Goal: Task Accomplishment & Management: Manage account settings

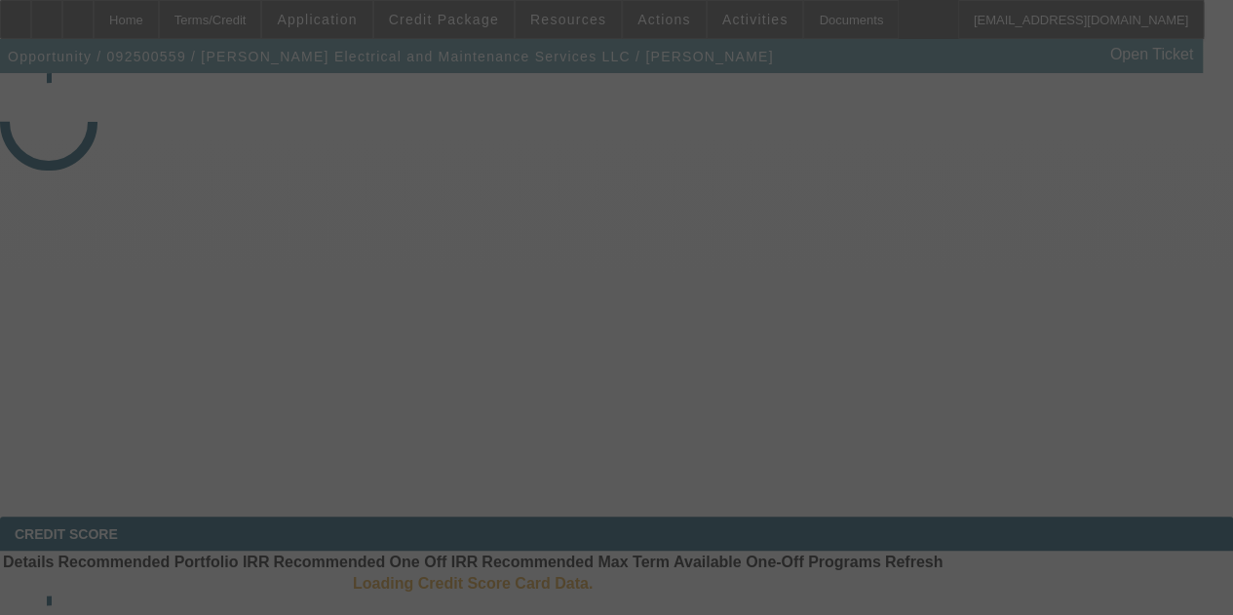
select select "4"
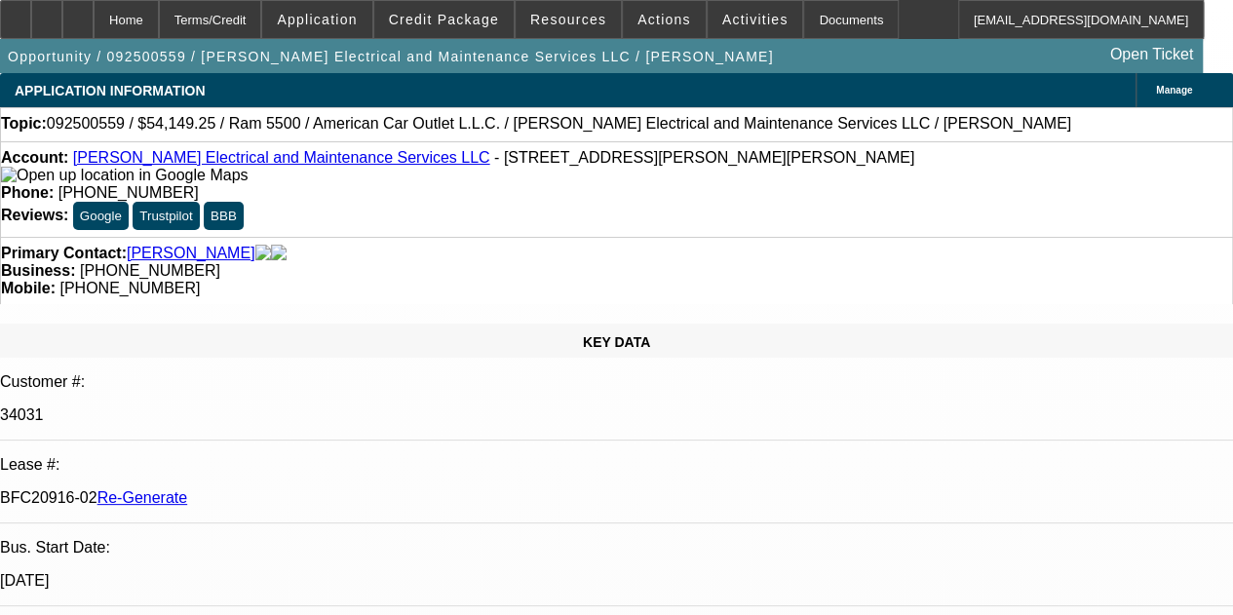
select select "0"
select select "2"
select select "0"
select select "6"
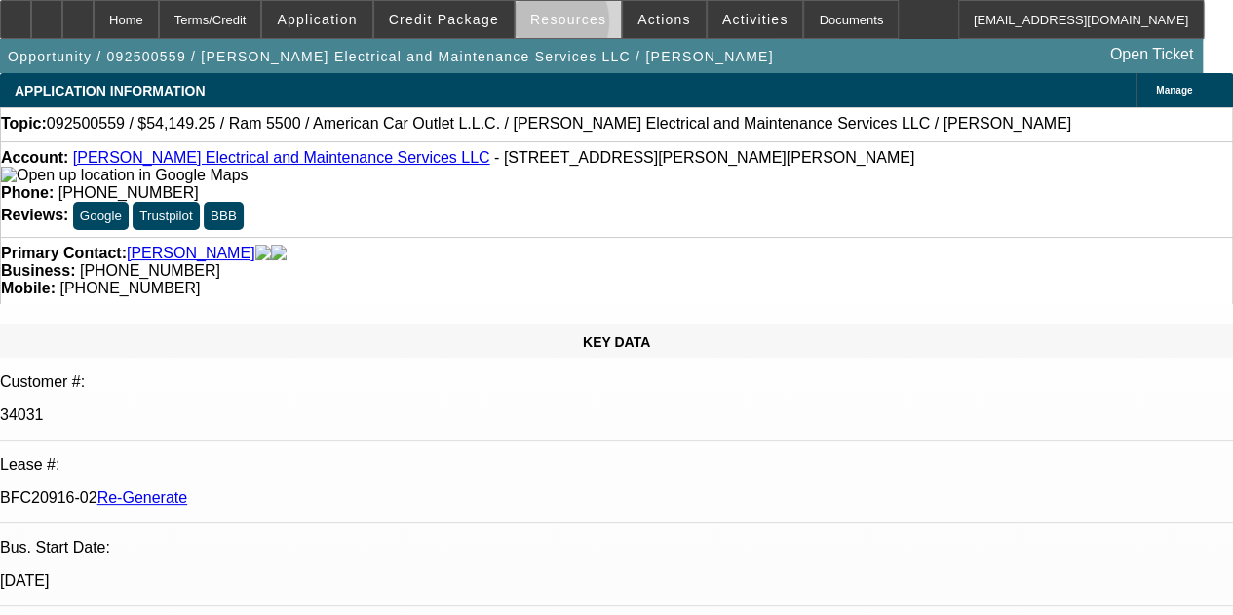
click at [547, 26] on span at bounding box center [568, 19] width 105 height 47
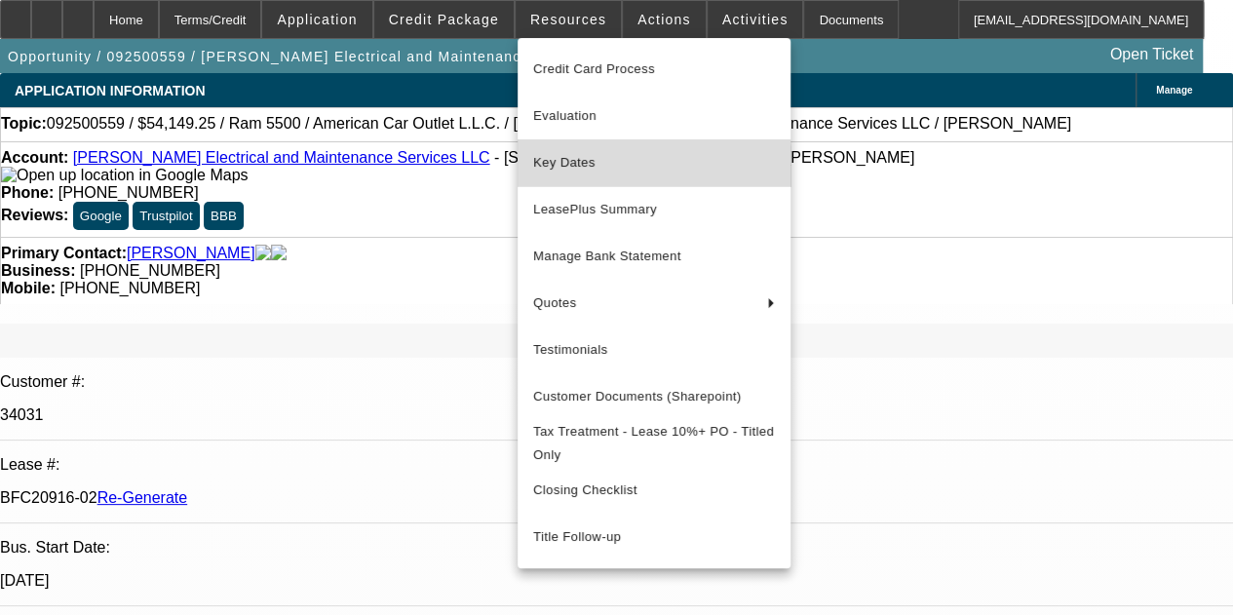
click at [560, 167] on span "Key Dates" at bounding box center [654, 162] width 242 height 23
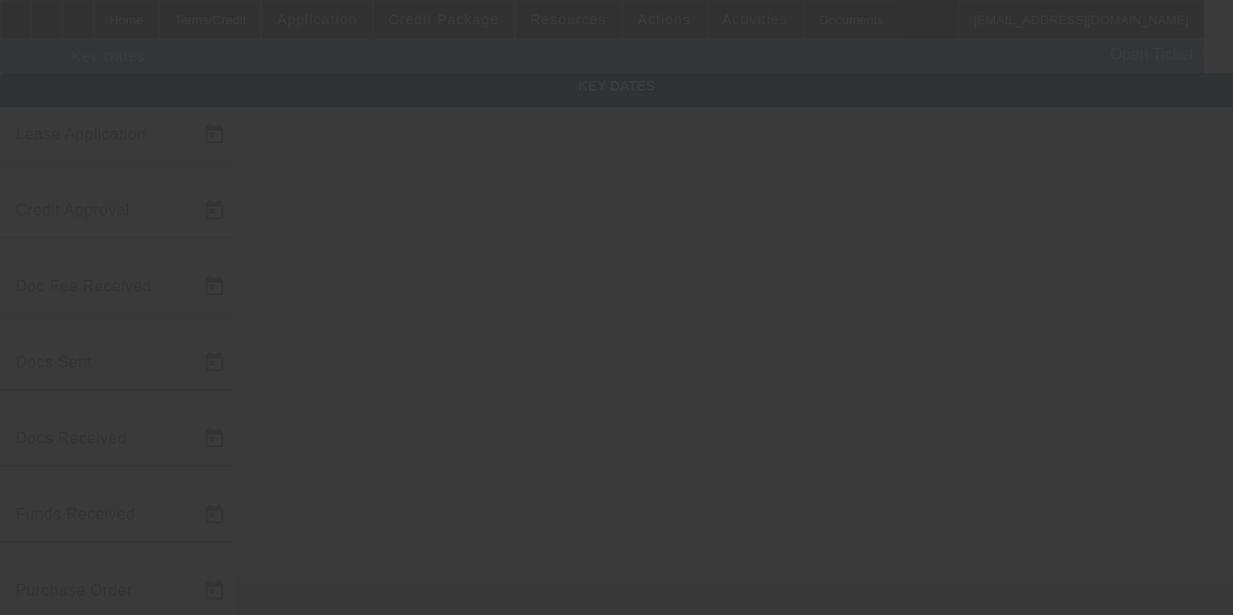
type input "9/25/2025"
type input "9/30/2025"
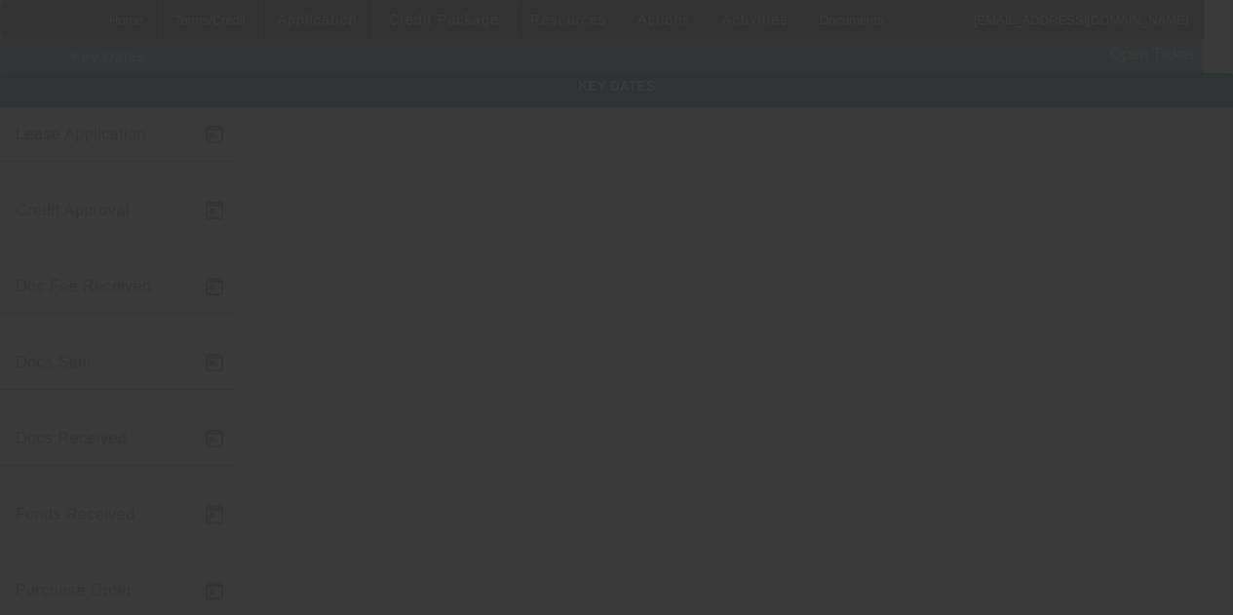
type input "9/30/2025"
type input "10/2/2025"
type input "11/1/2025"
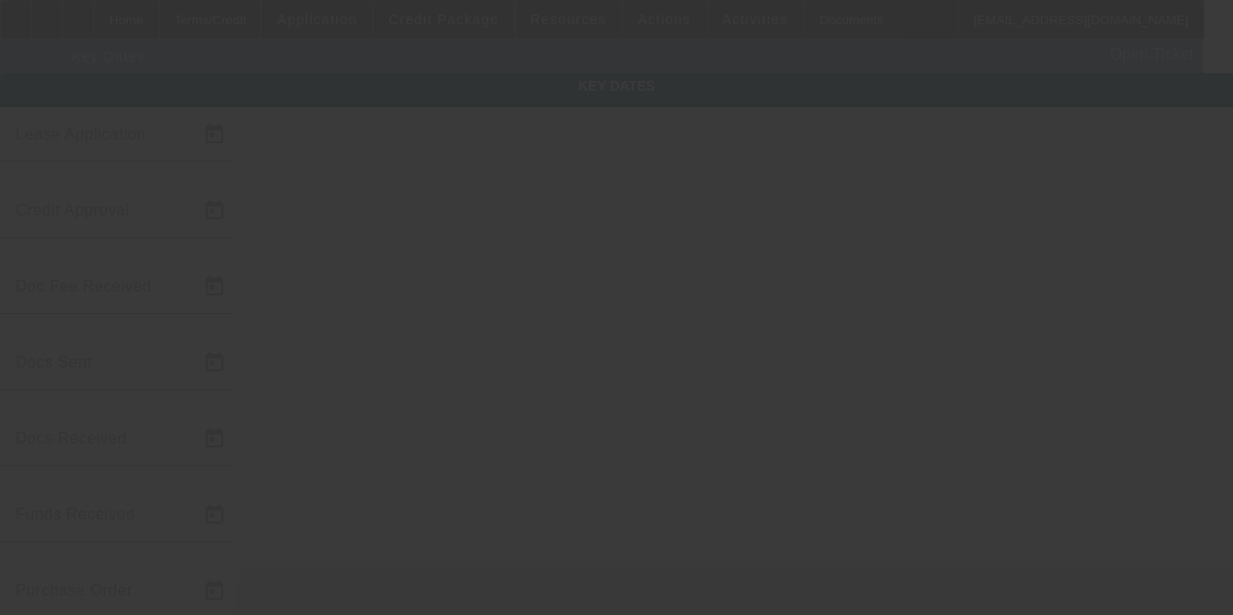
type input "12/1/2025"
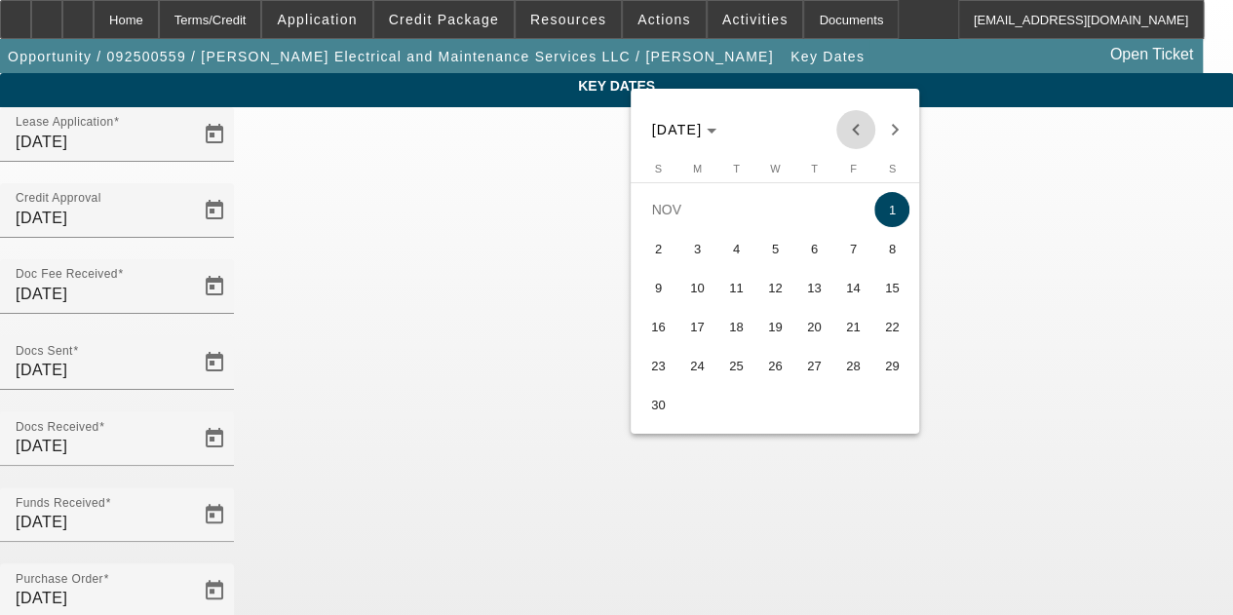
click at [854, 136] on span "Previous month" at bounding box center [855, 129] width 39 height 39
click at [773, 291] on span "15" at bounding box center [774, 287] width 35 height 35
type input "10/15/2025"
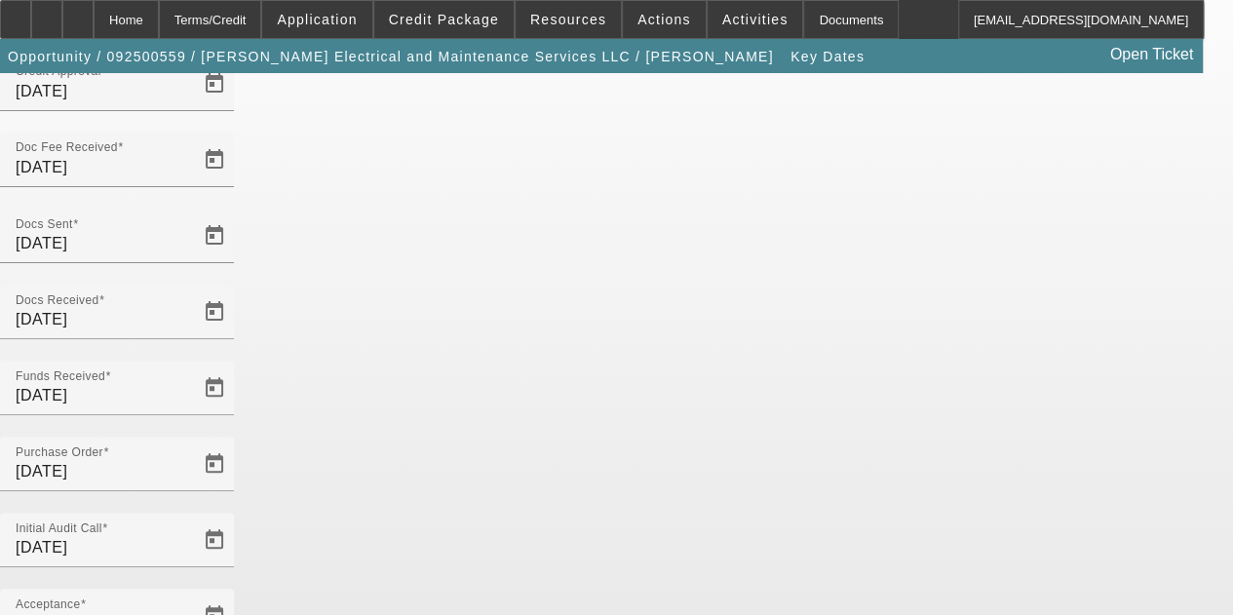
scroll to position [127, 0]
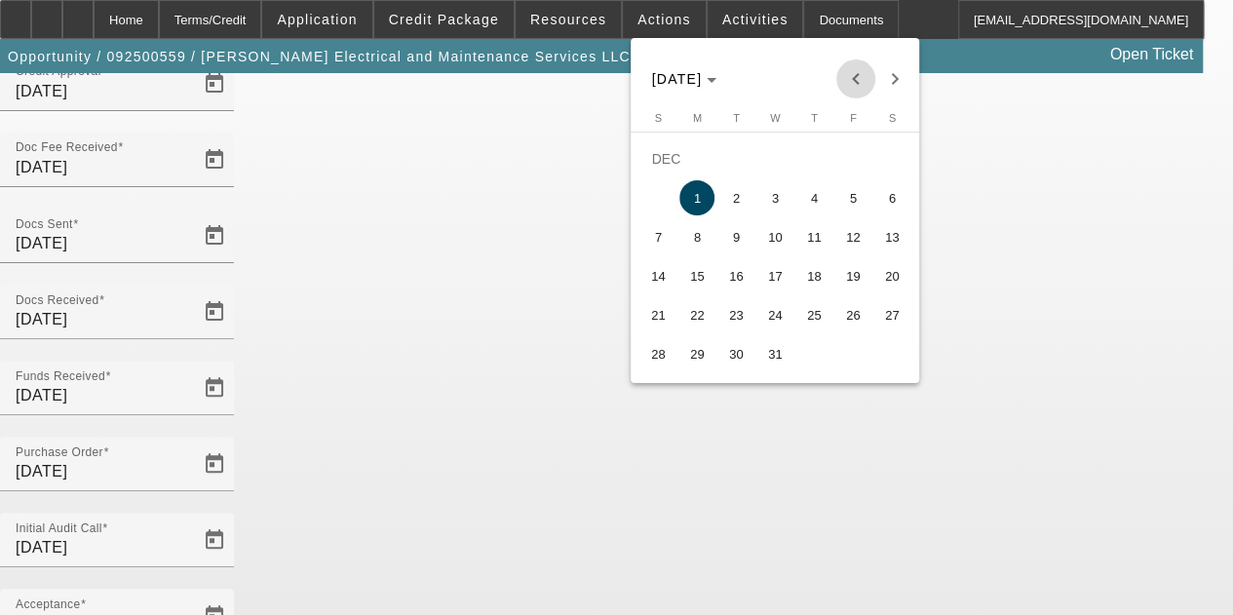
click at [849, 79] on span "Previous month" at bounding box center [855, 78] width 39 height 39
click at [889, 245] on span "15" at bounding box center [891, 236] width 35 height 35
type input "11/15/2025"
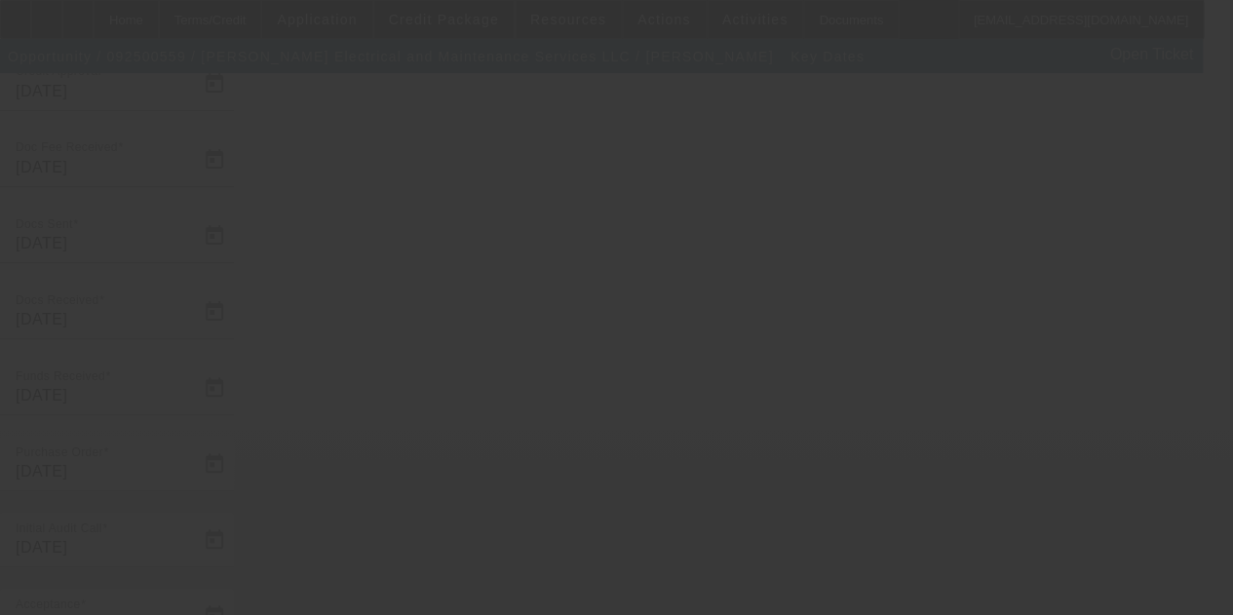
click at [739, 550] on div at bounding box center [616, 307] width 1233 height 615
select select "4"
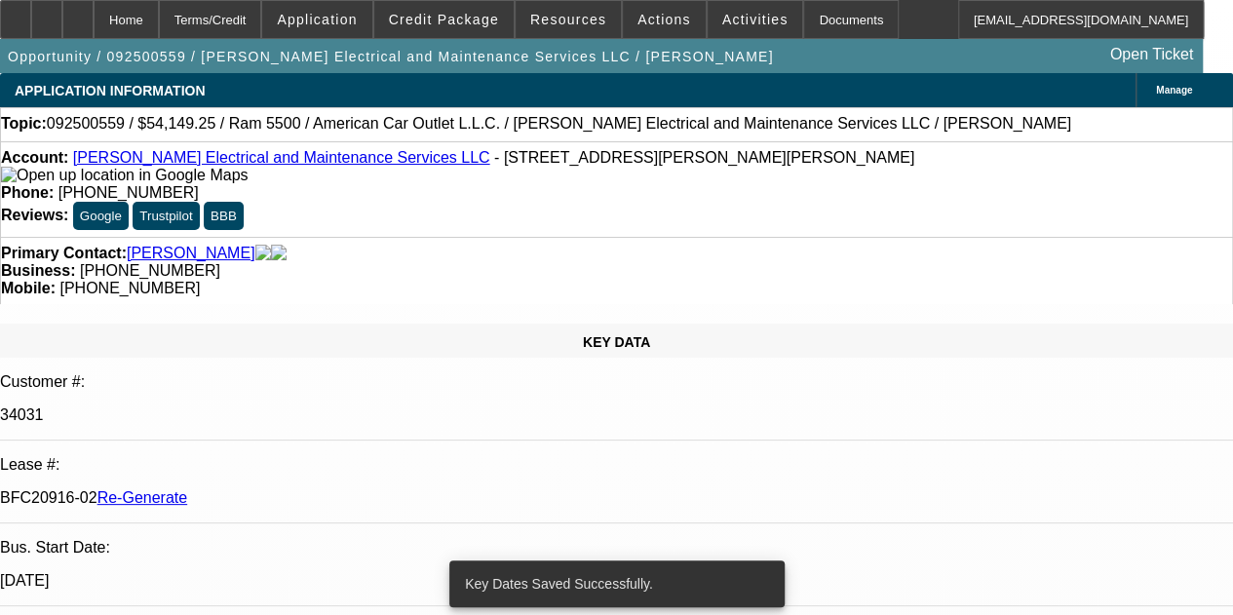
select select "0"
select select "2"
select select "0"
select select "6"
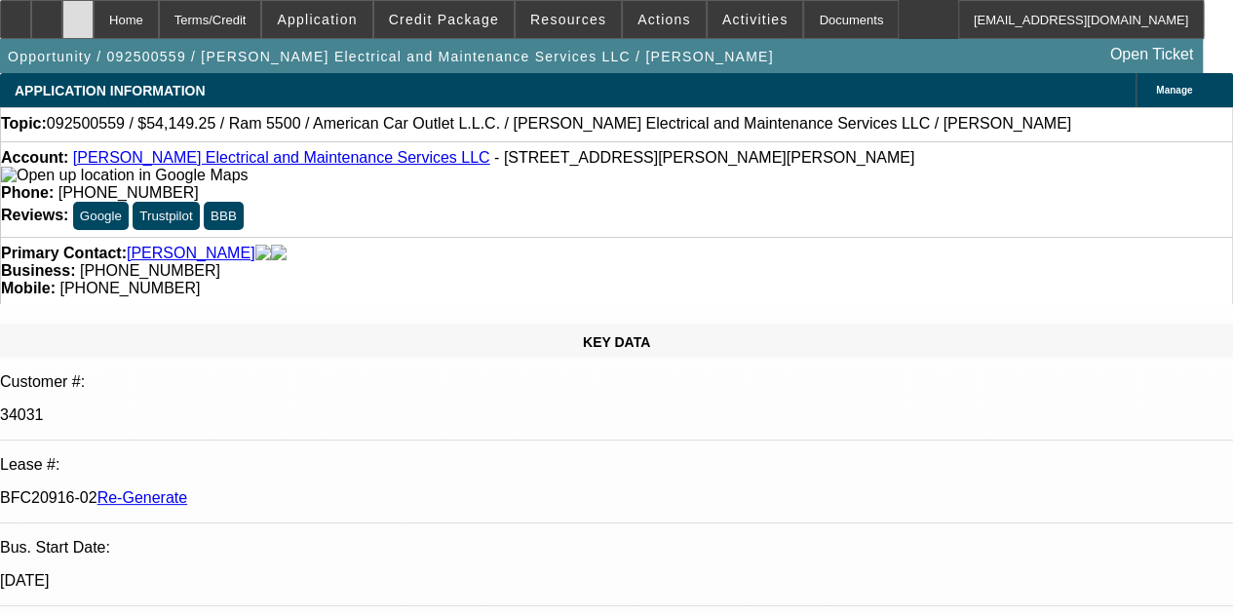
click at [94, 11] on div at bounding box center [77, 19] width 31 height 39
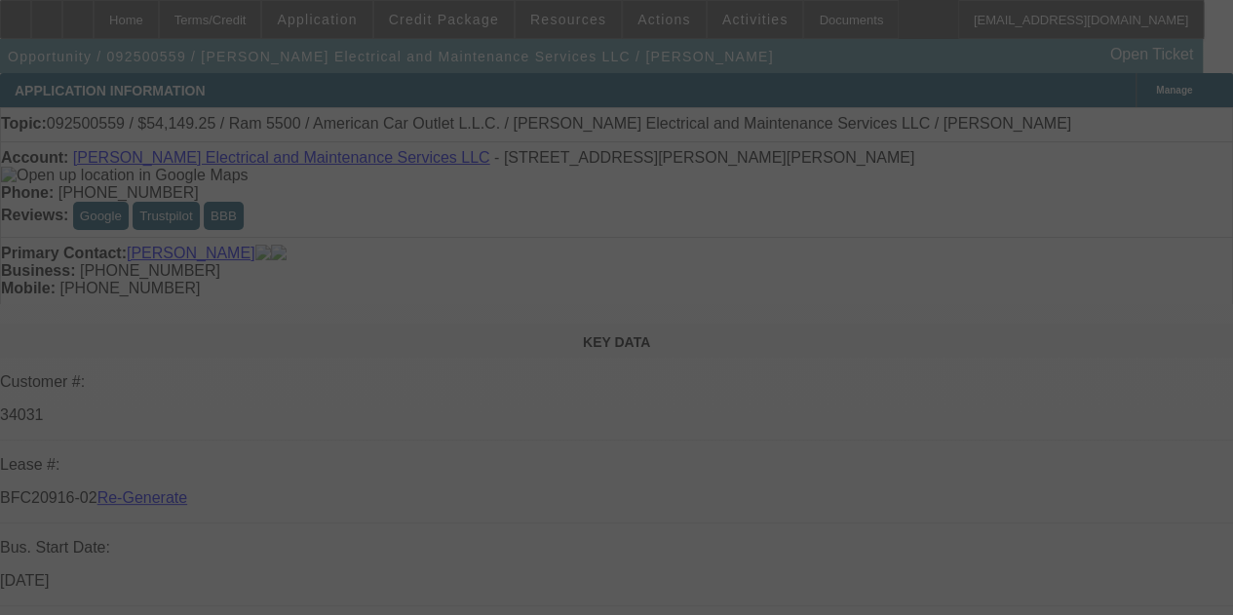
select select "4"
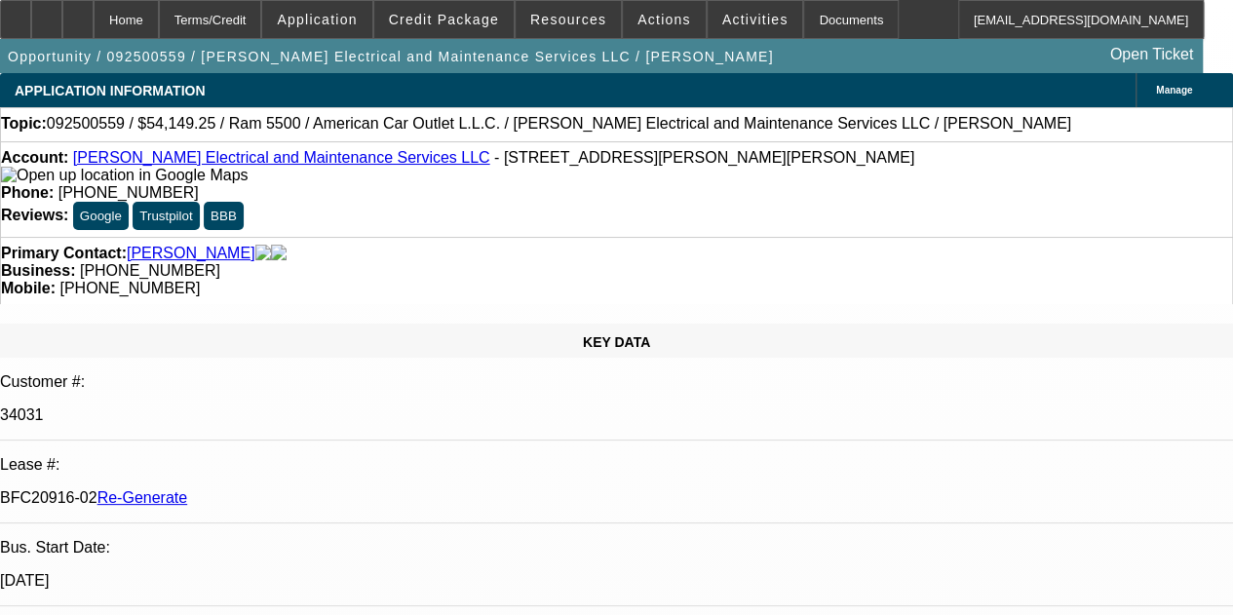
select select "0"
select select "2"
select select "0"
select select "6"
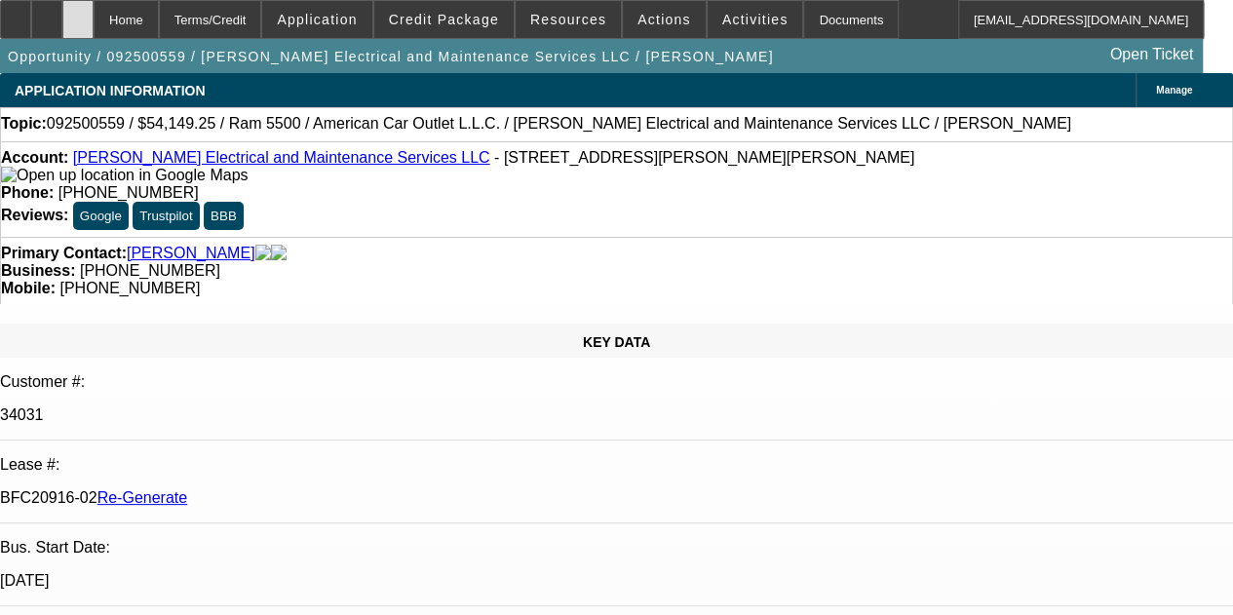
click at [78, 13] on icon at bounding box center [78, 13] width 0 height 0
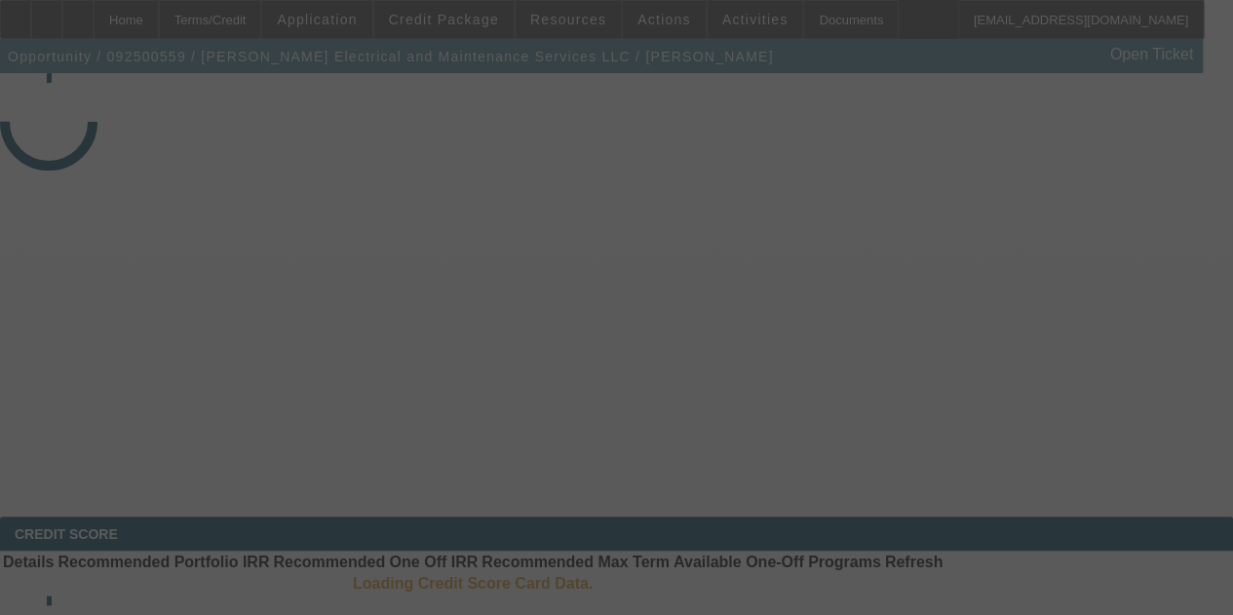
select select "4"
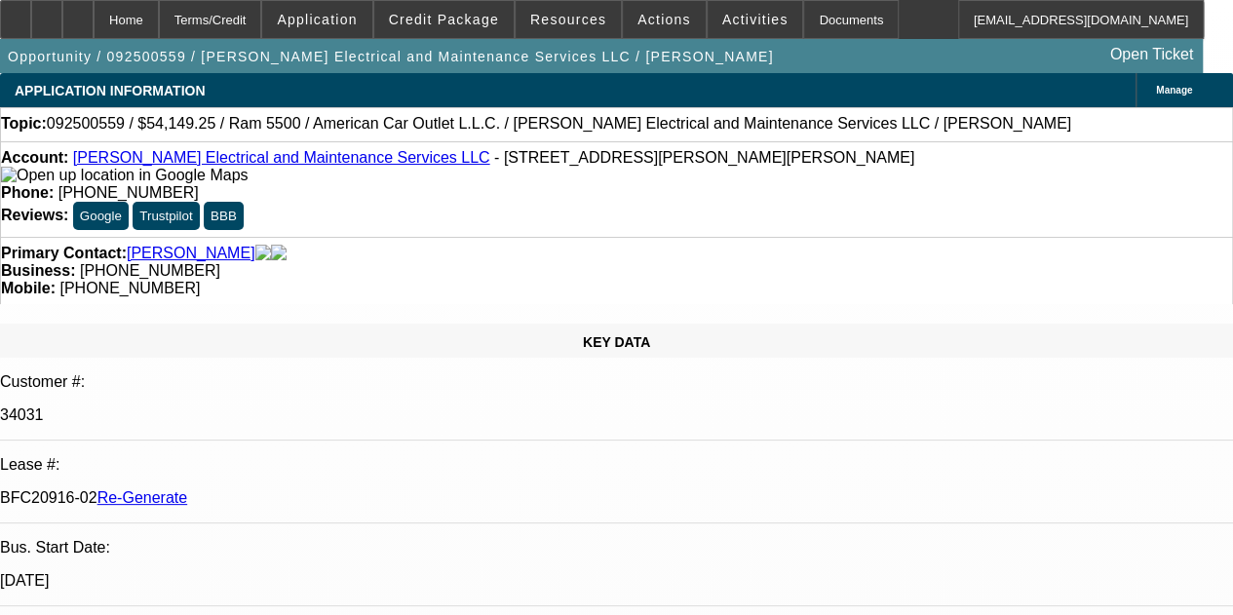
select select "0"
select select "2"
select select "0"
select select "6"
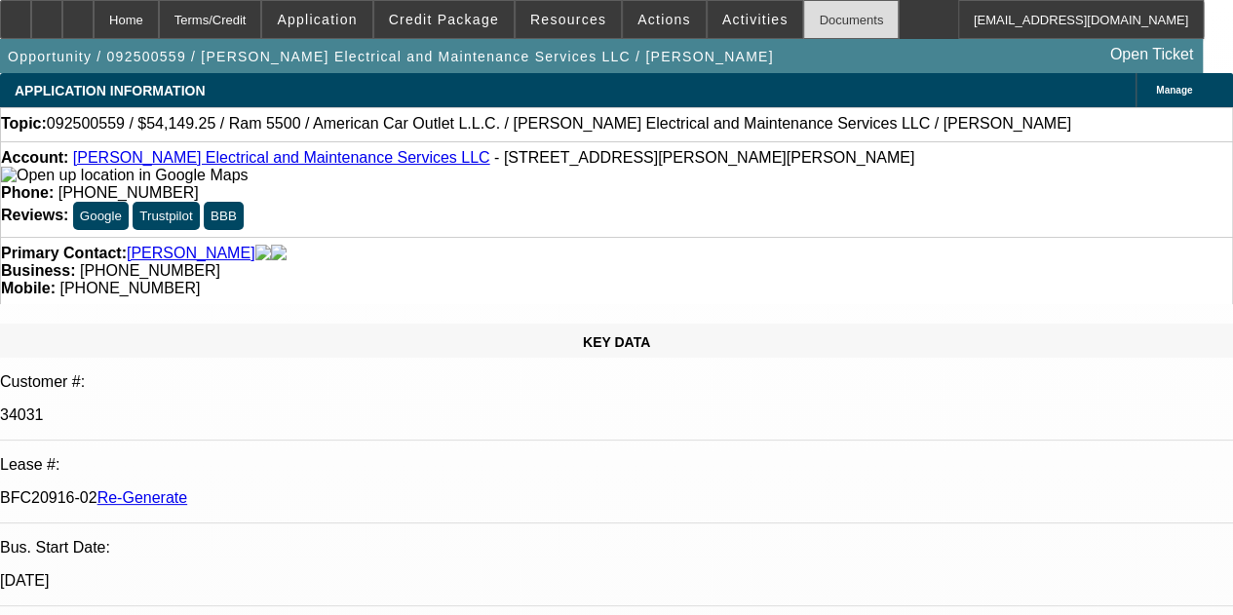
click at [804, 20] on div "Documents" at bounding box center [851, 19] width 96 height 39
click at [94, 10] on div at bounding box center [77, 19] width 31 height 39
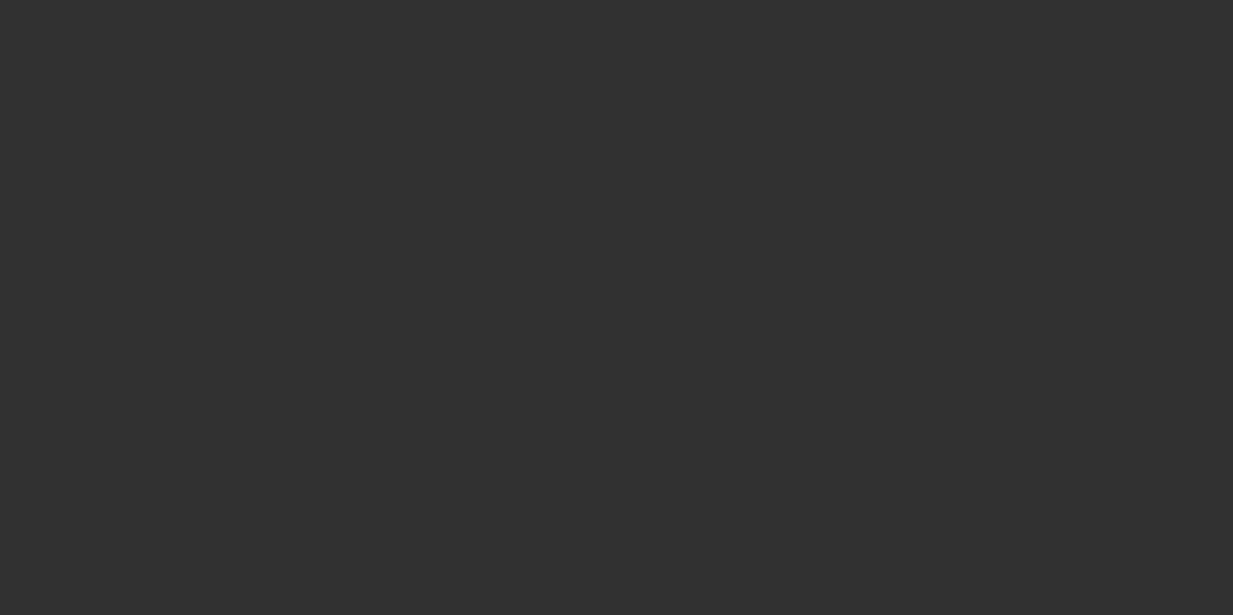
select select "4"
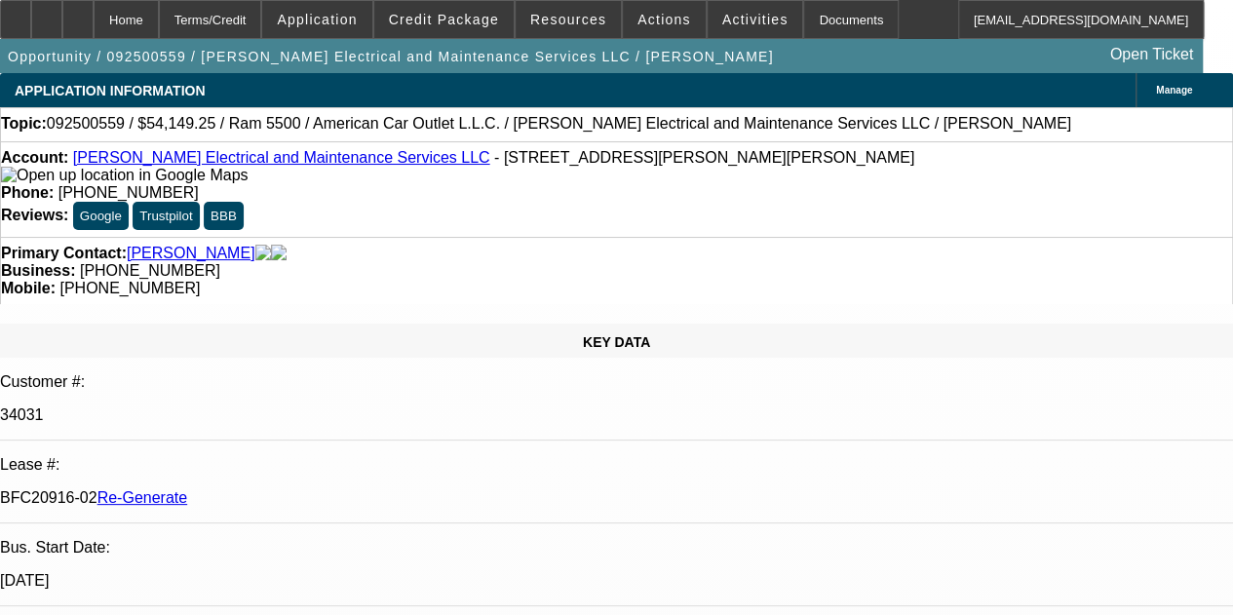
select select "0"
select select "2"
select select "0"
select select "6"
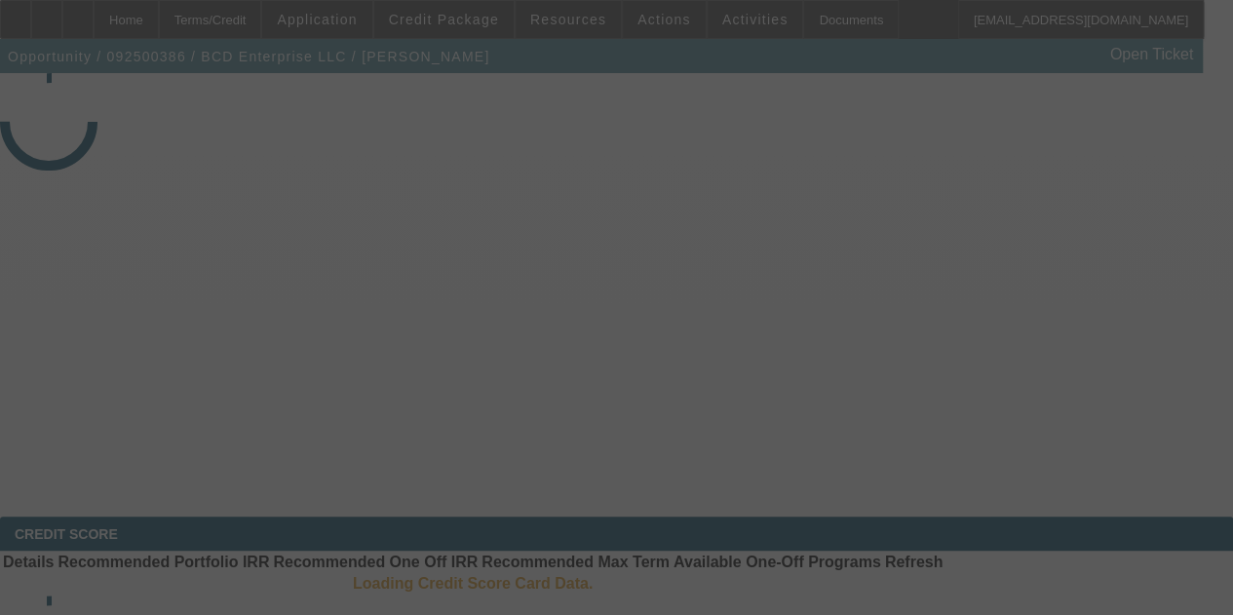
select select "4"
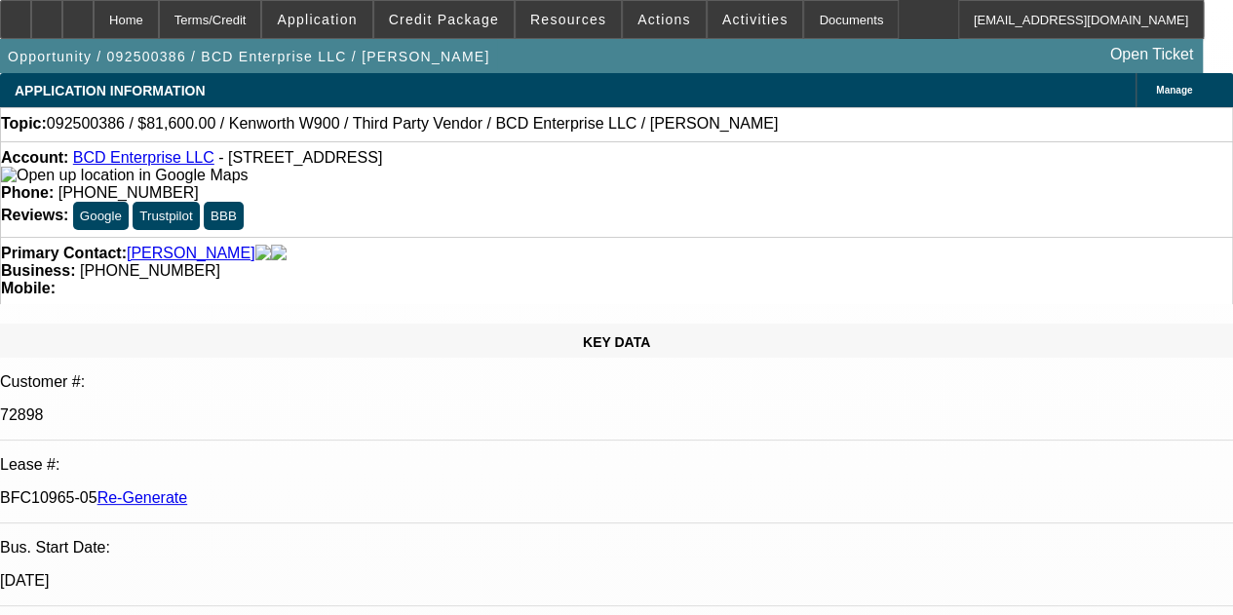
select select "0.15"
select select "2"
select select "0"
select select "1"
select select "2"
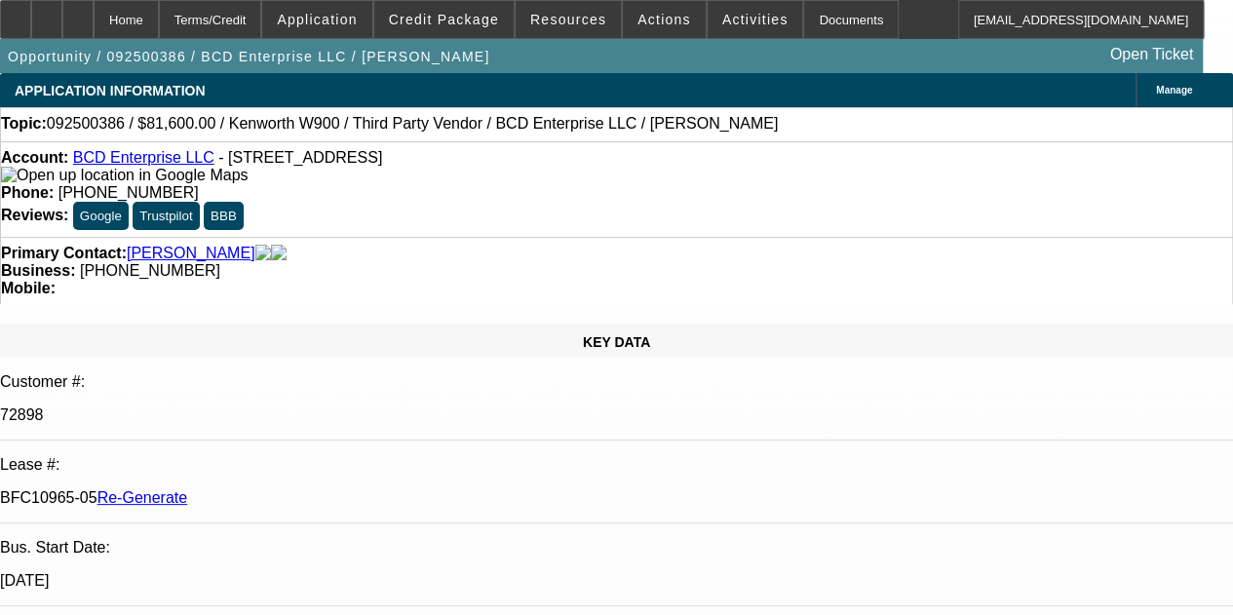
select select "6"
click at [803, 16] on div "Documents" at bounding box center [851, 19] width 96 height 39
click at [722, 19] on span "Activities" at bounding box center [755, 20] width 66 height 16
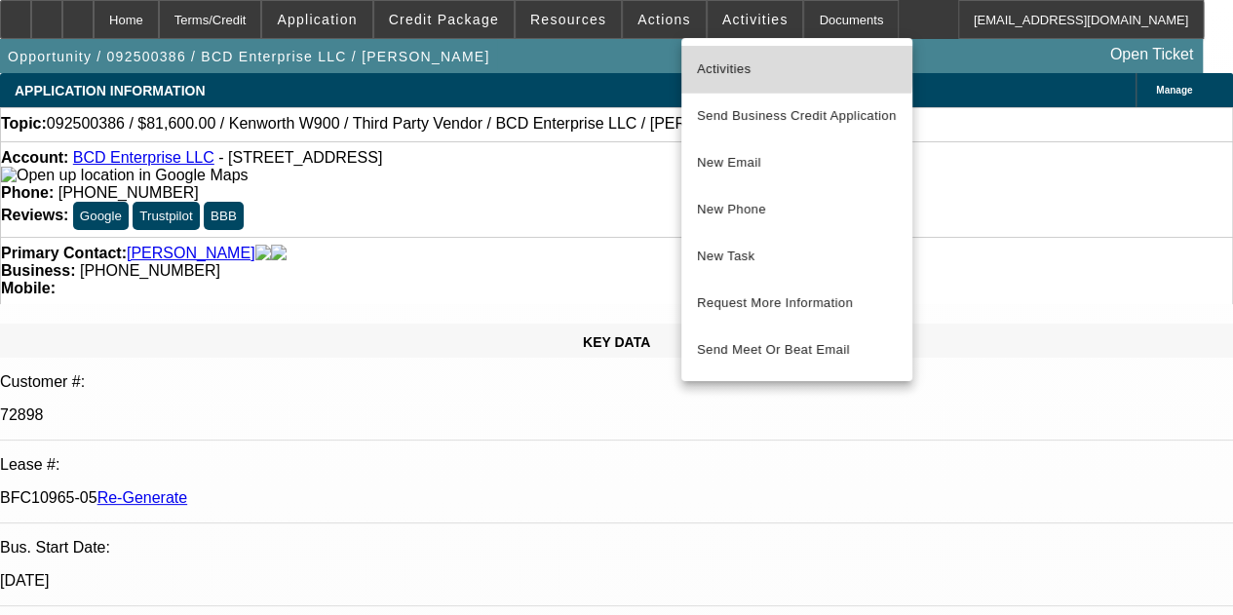
click at [712, 65] on span "Activities" at bounding box center [797, 69] width 200 height 23
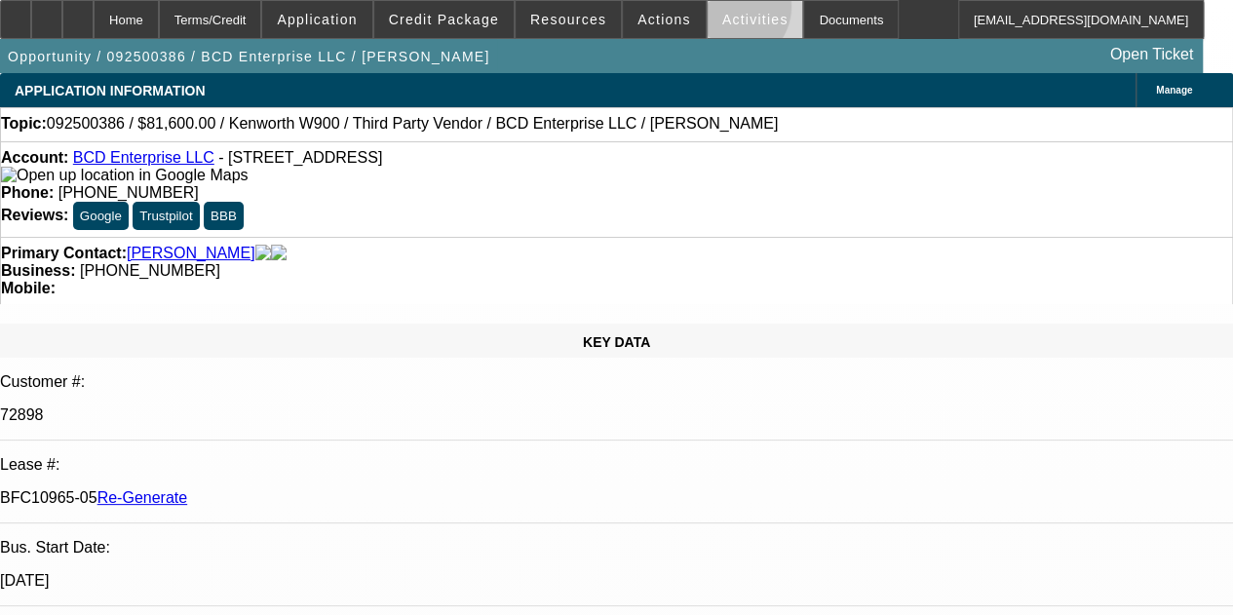
click at [708, 11] on span at bounding box center [756, 19] width 96 height 47
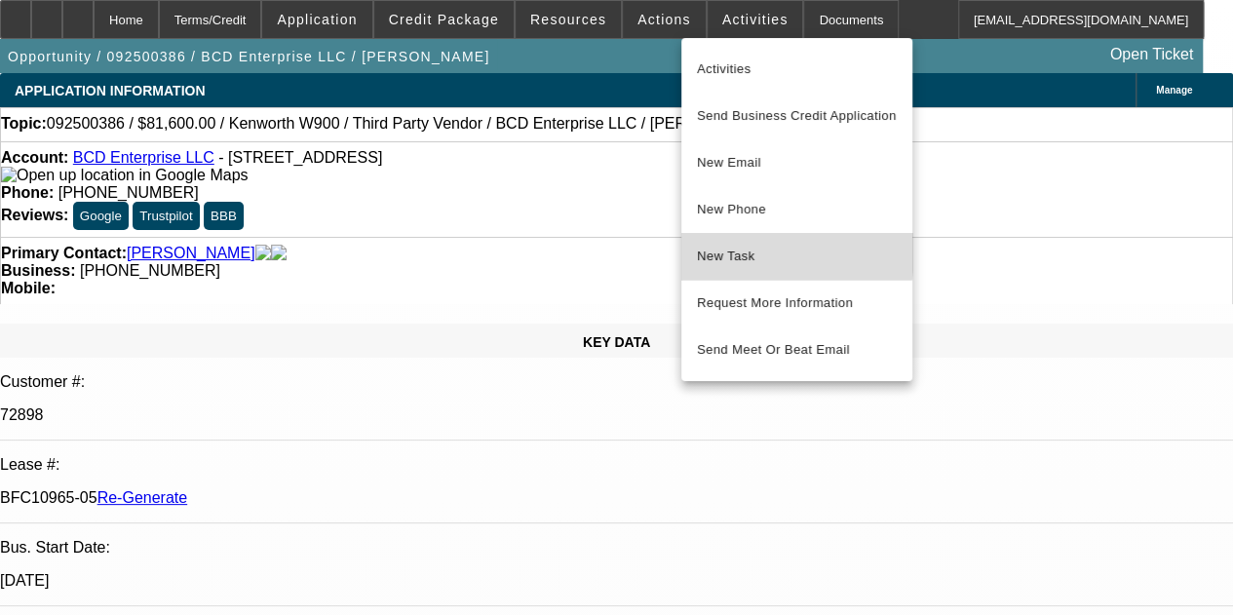
click at [710, 249] on span "New Task" at bounding box center [797, 256] width 200 height 23
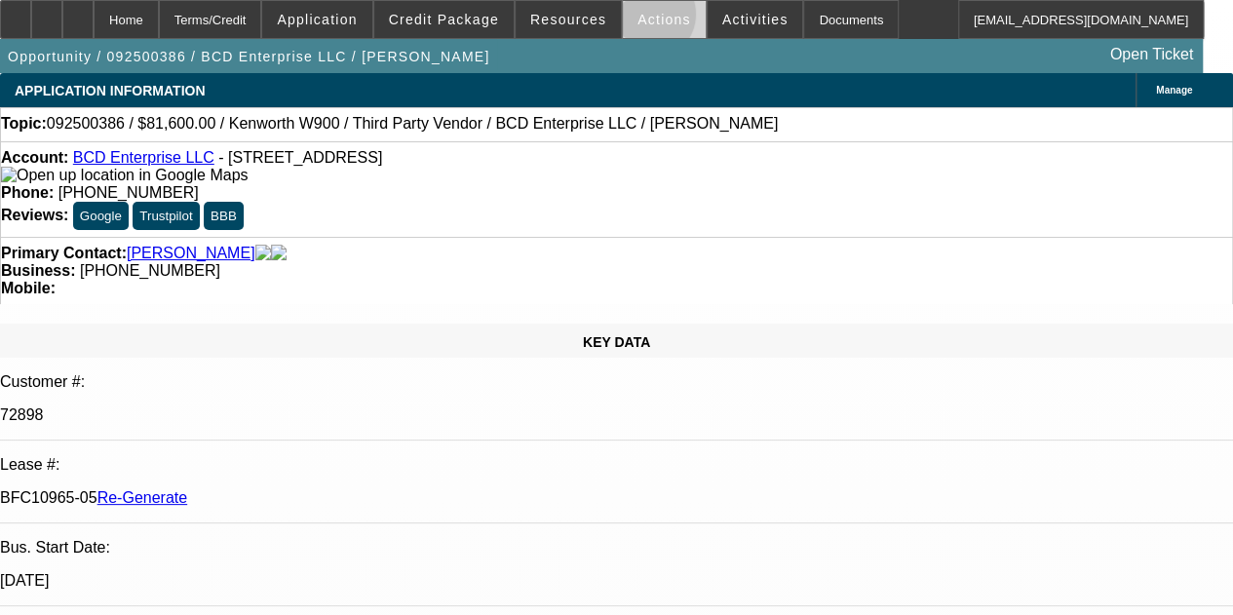
click at [638, 19] on span "Actions" at bounding box center [665, 20] width 54 height 16
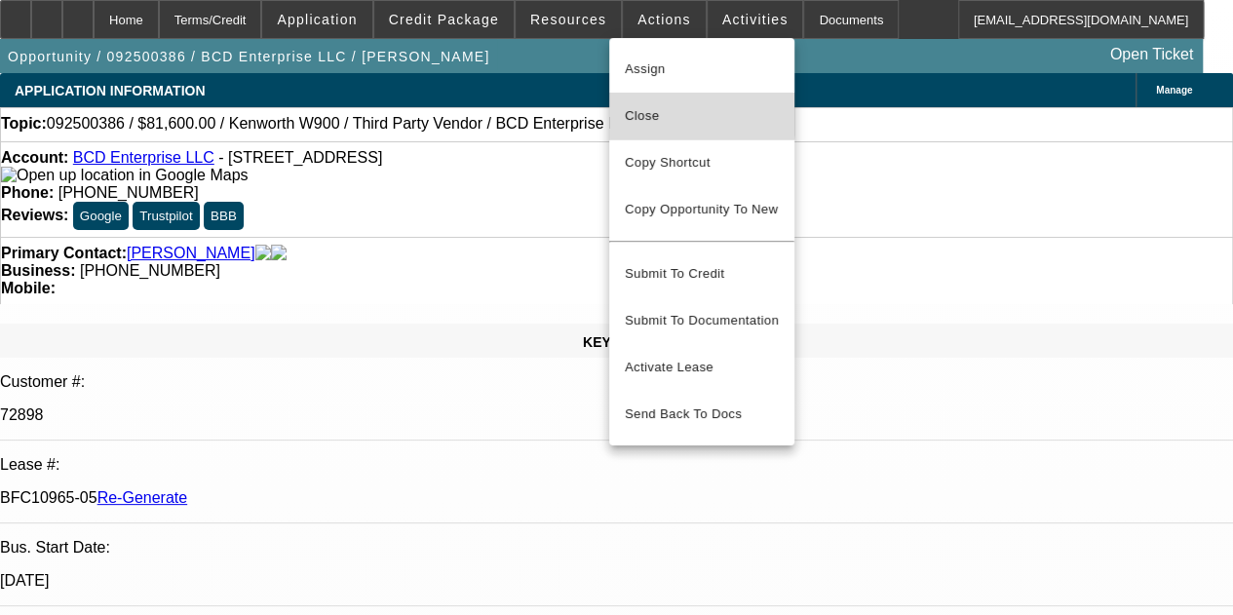
click at [640, 109] on span "Close" at bounding box center [702, 115] width 154 height 23
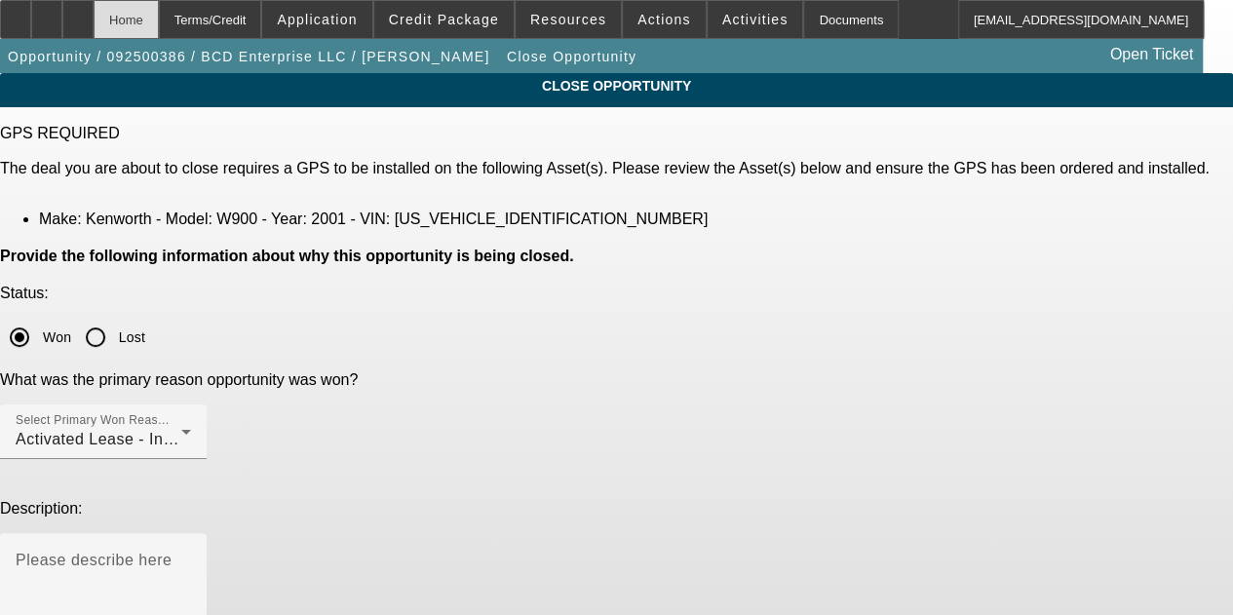
click at [159, 28] on div "Home" at bounding box center [126, 19] width 65 height 39
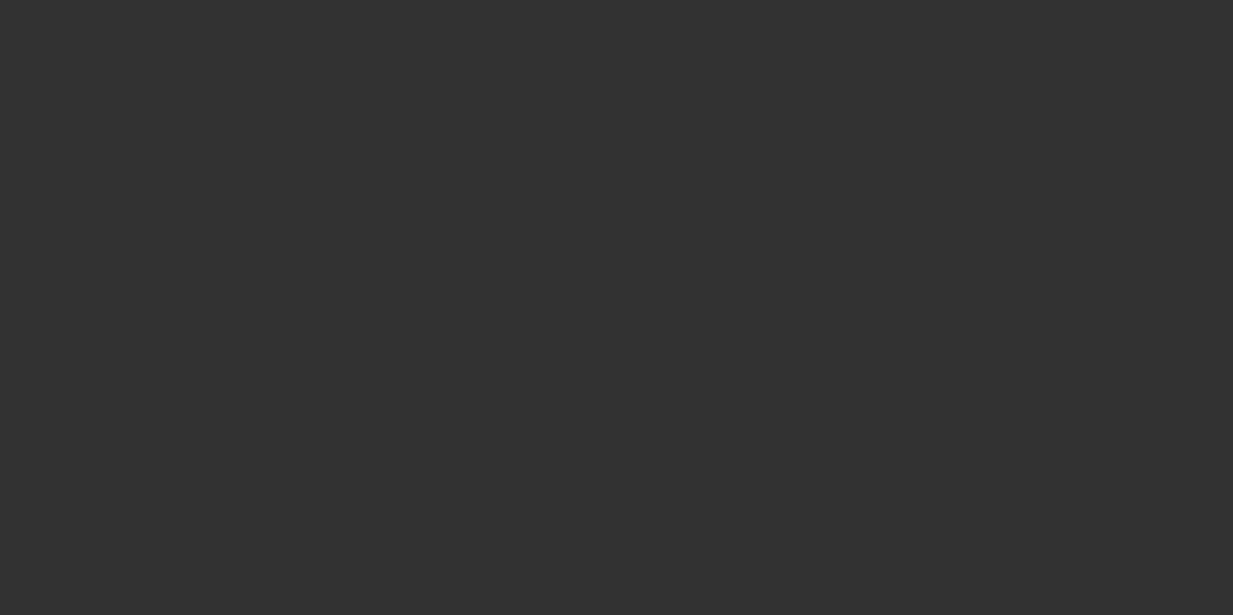
select select "4"
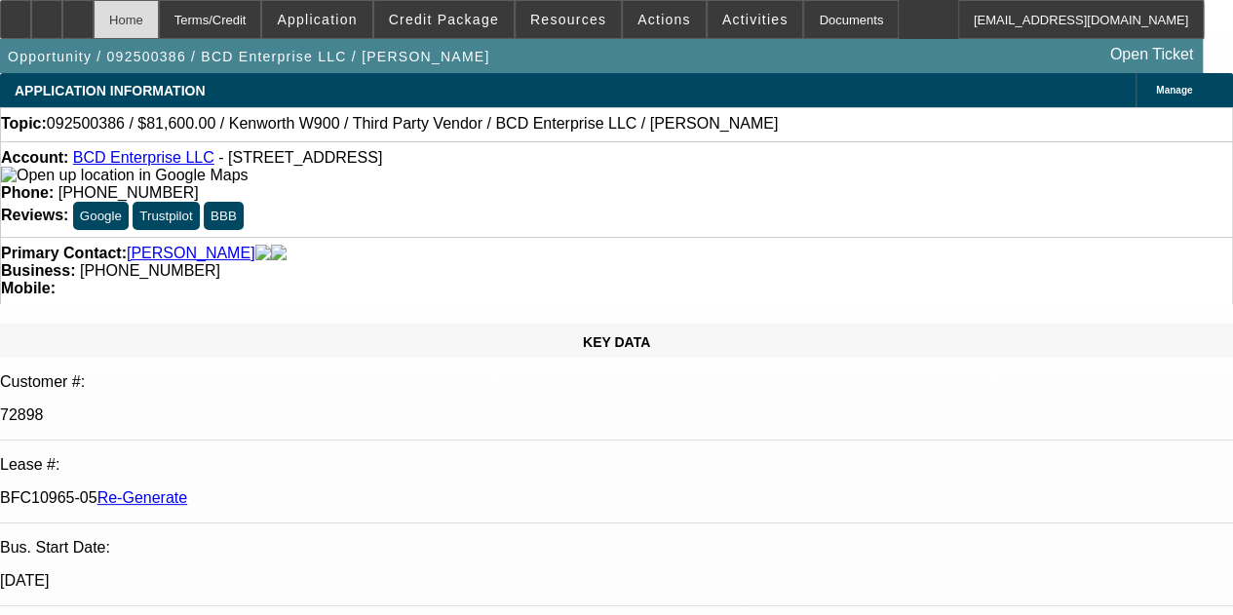
select select "0.15"
select select "2"
select select "0"
select select "6"
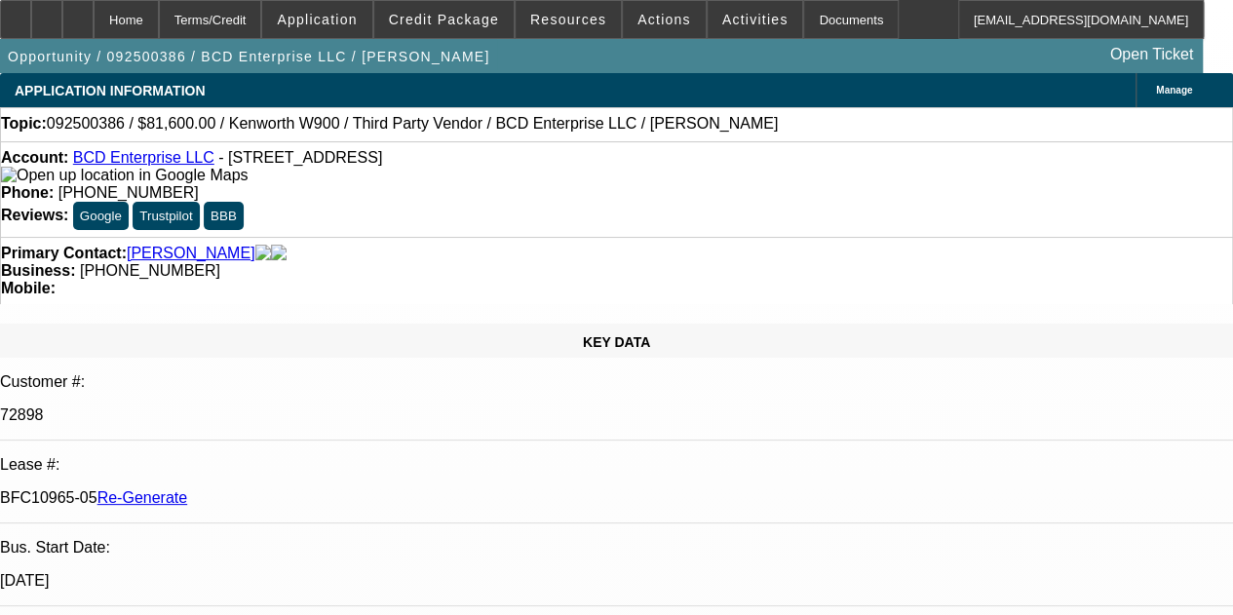
click at [638, 15] on span "Actions" at bounding box center [665, 20] width 54 height 16
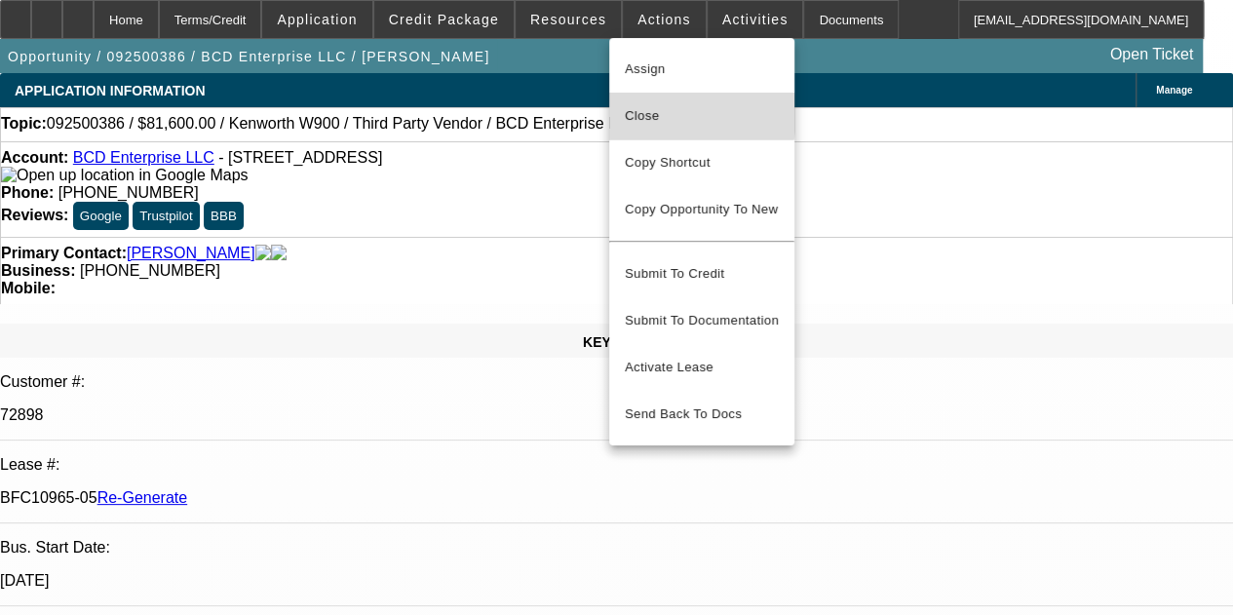
click at [631, 111] on span "Close" at bounding box center [702, 115] width 154 height 23
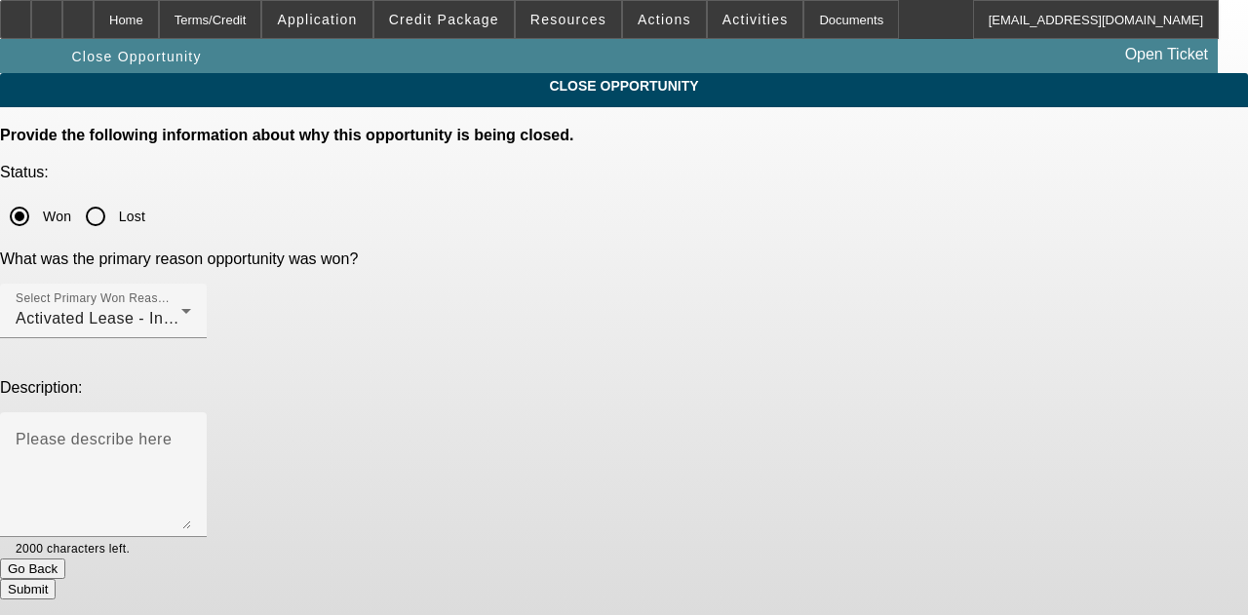
click at [562, 251] on div at bounding box center [624, 307] width 1248 height 615
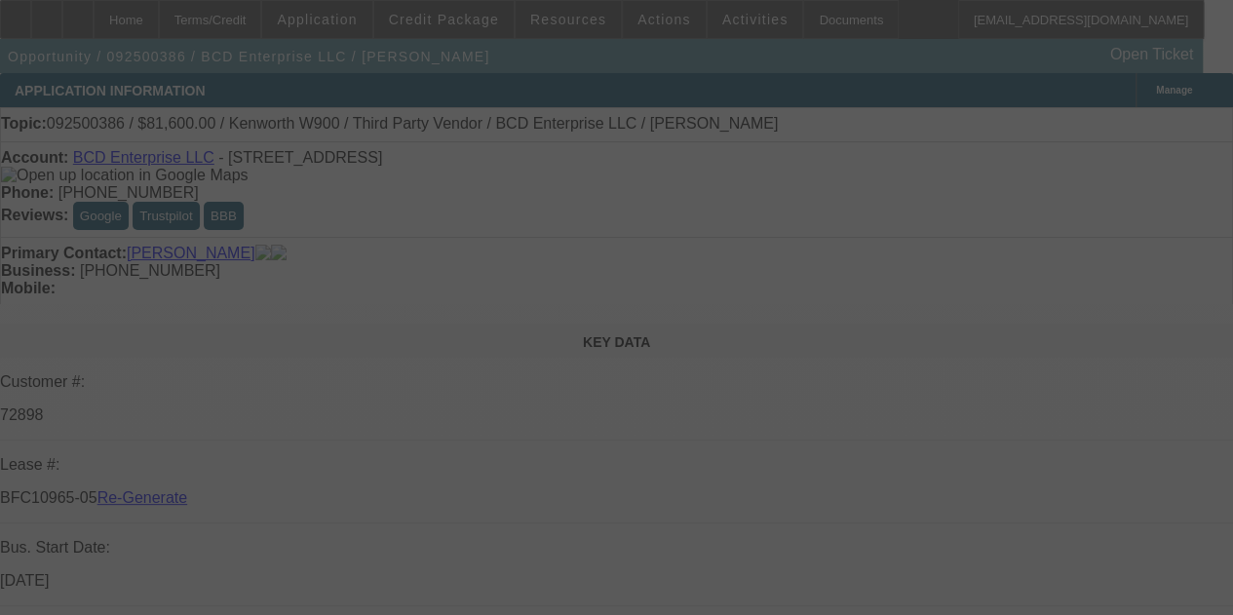
select select "4"
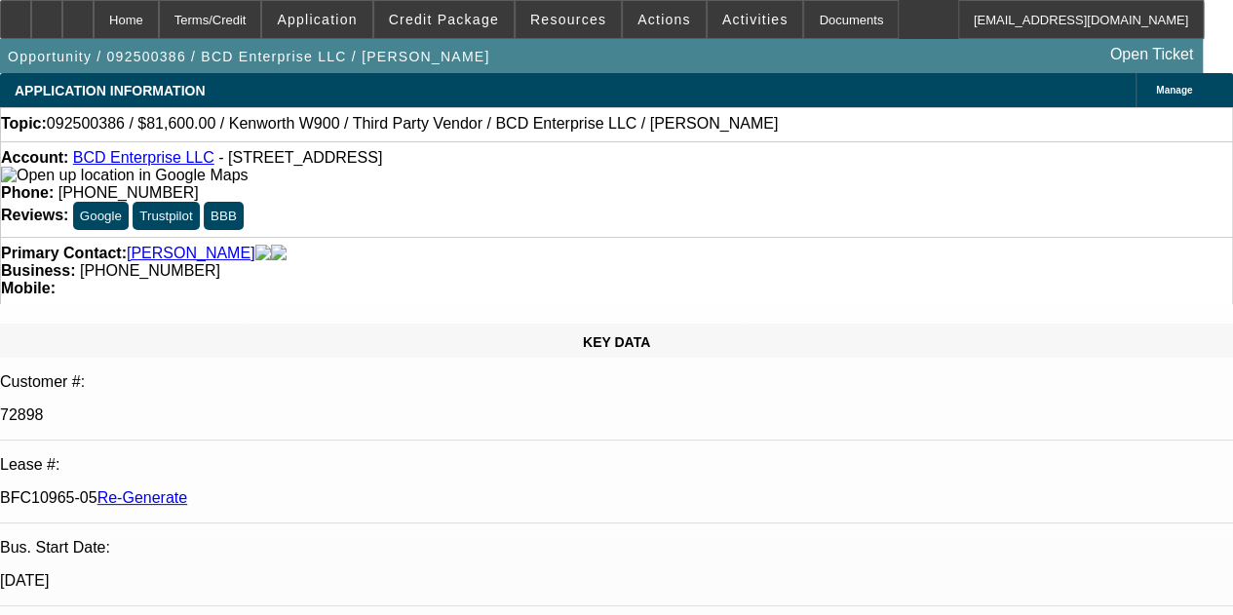
select select "0.15"
select select "2"
select select "0"
select select "6"
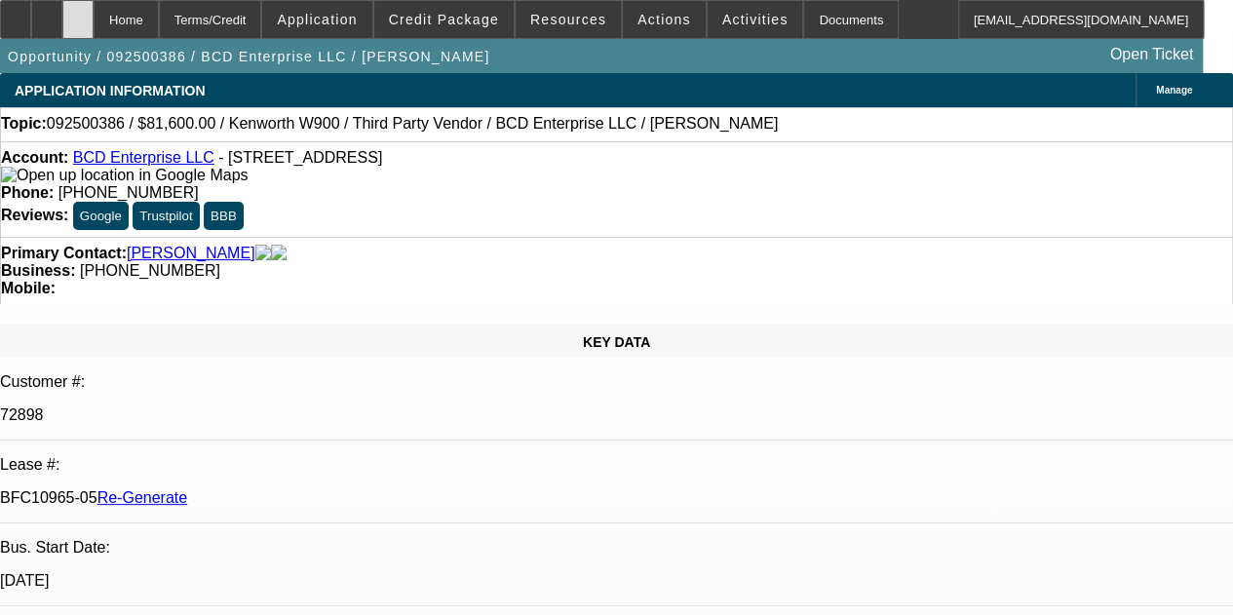
click at [78, 13] on icon at bounding box center [78, 13] width 0 height 0
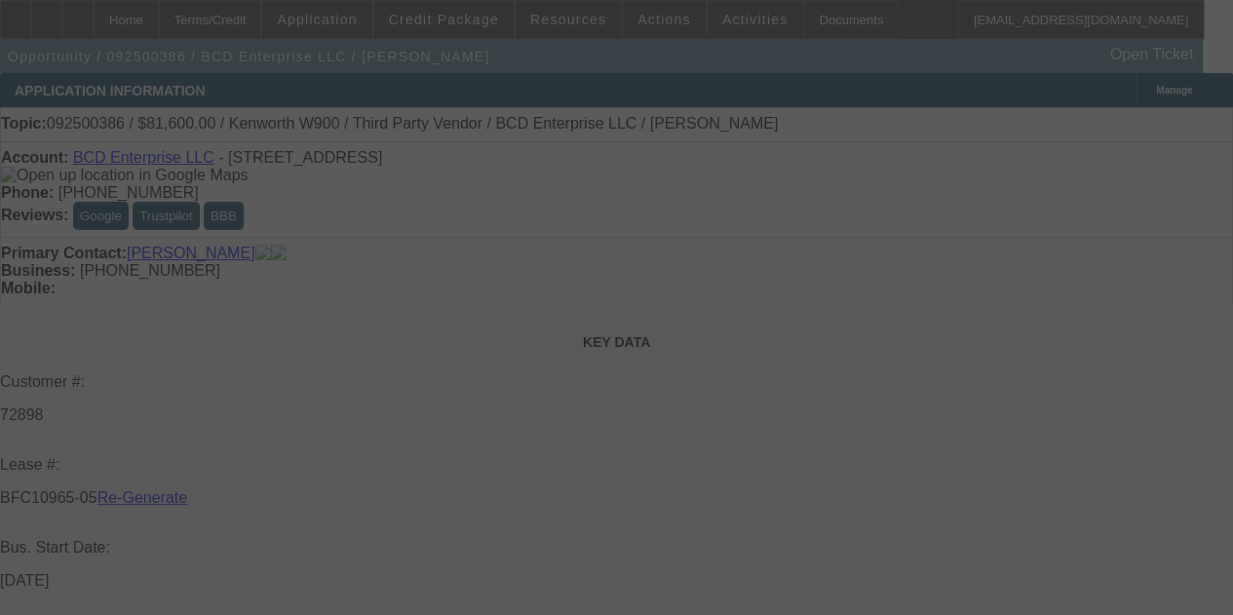
select select "4"
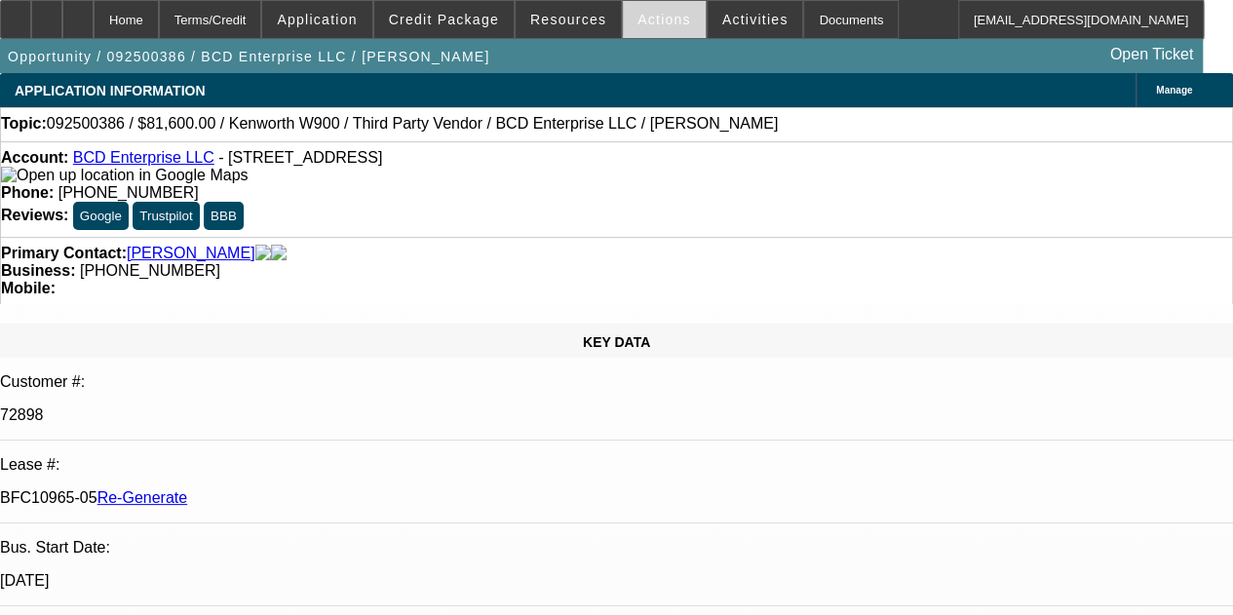
select select "0.15"
select select "2"
select select "0"
select select "6"
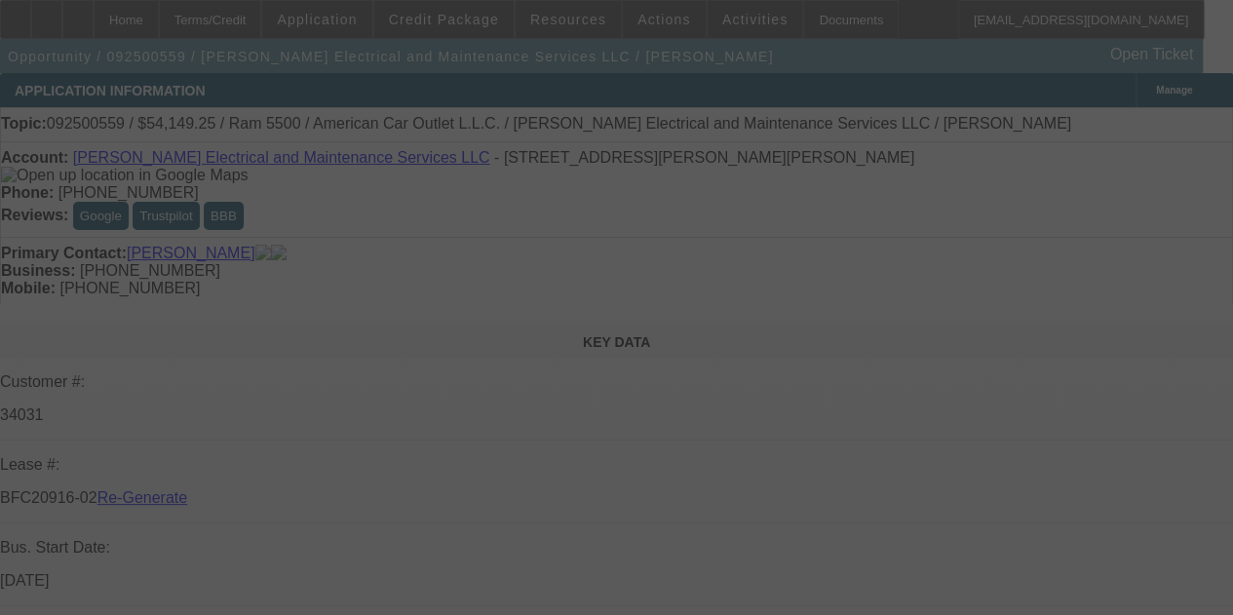
select select "4"
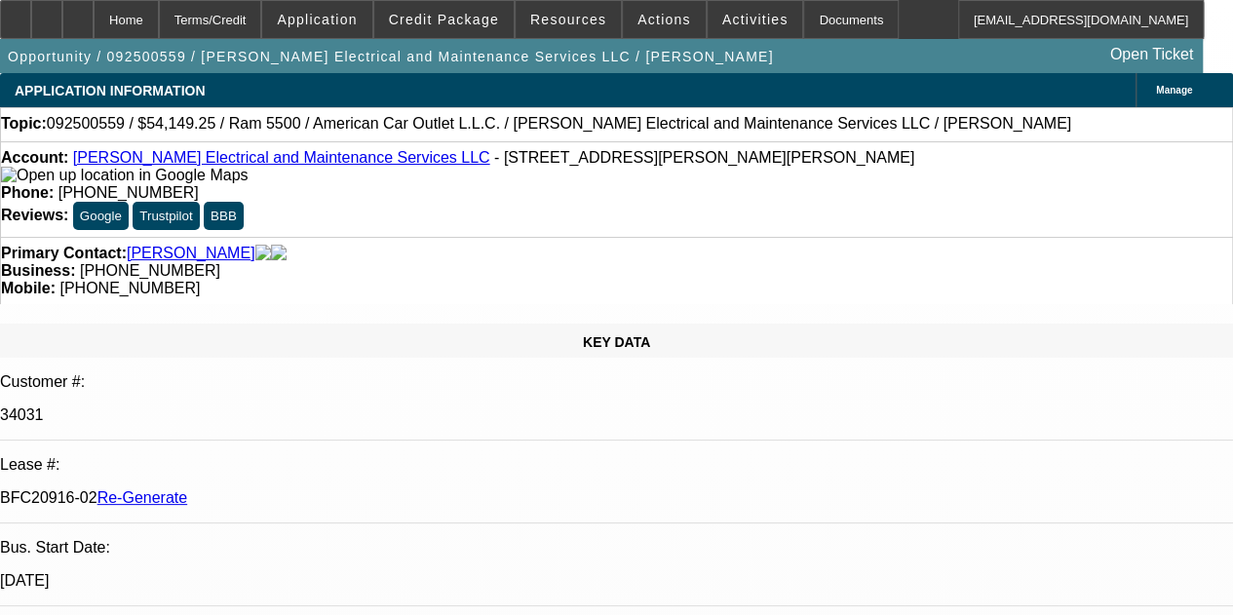
select select "0"
select select "2"
select select "0"
select select "6"
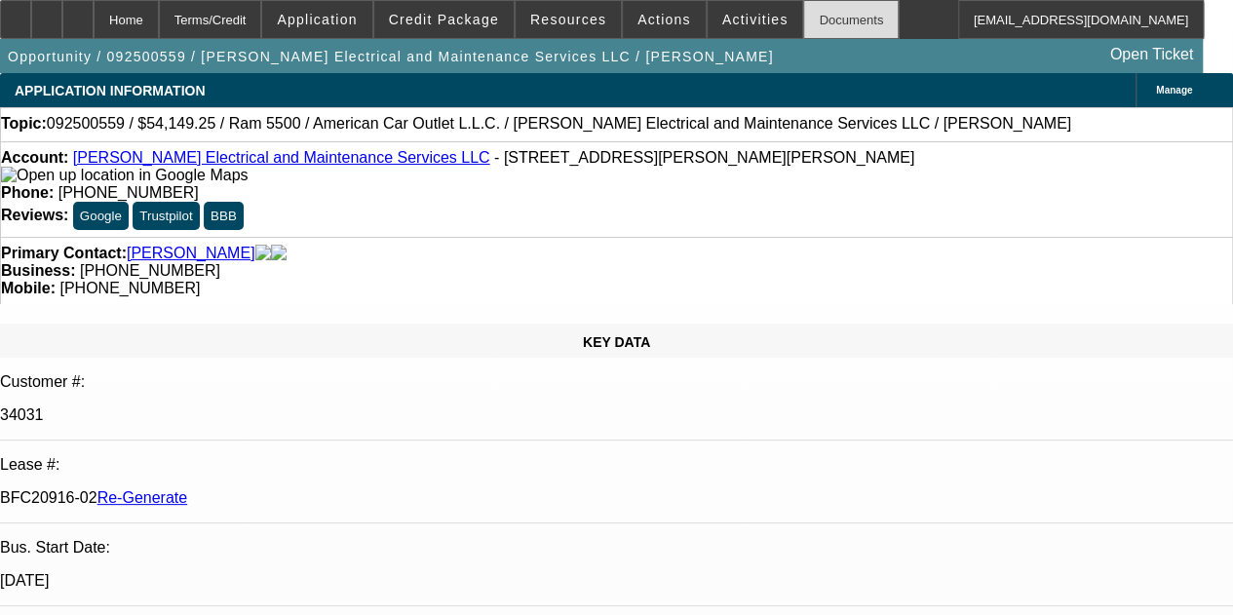
click at [807, 19] on div "Documents" at bounding box center [851, 19] width 96 height 39
click at [78, 13] on icon at bounding box center [78, 13] width 0 height 0
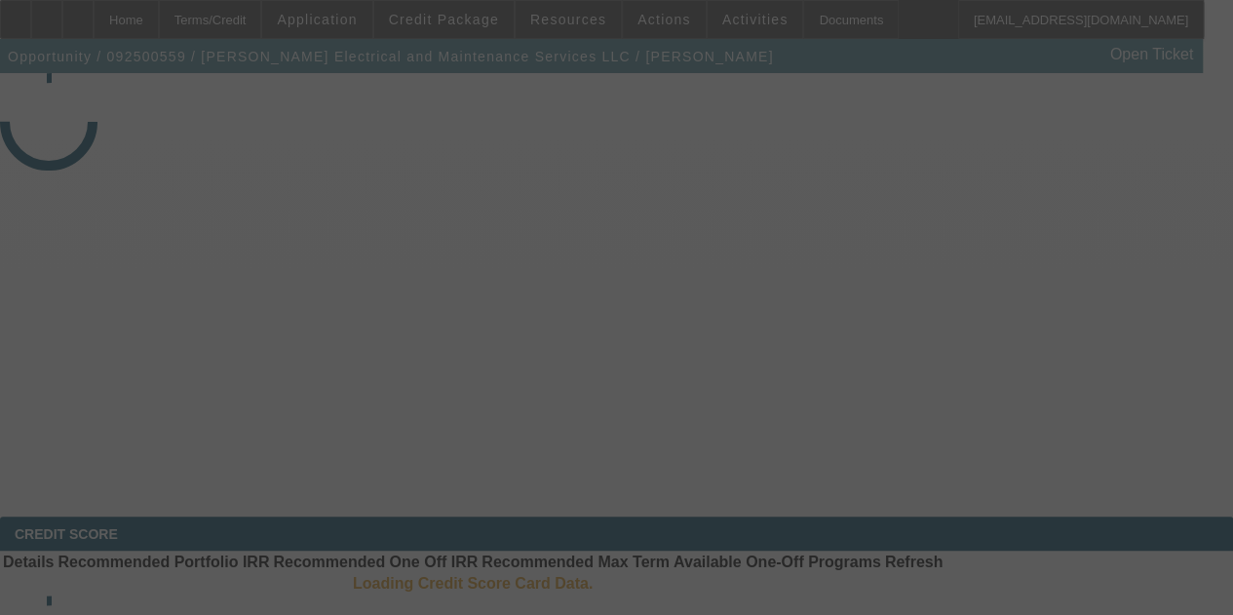
select select "4"
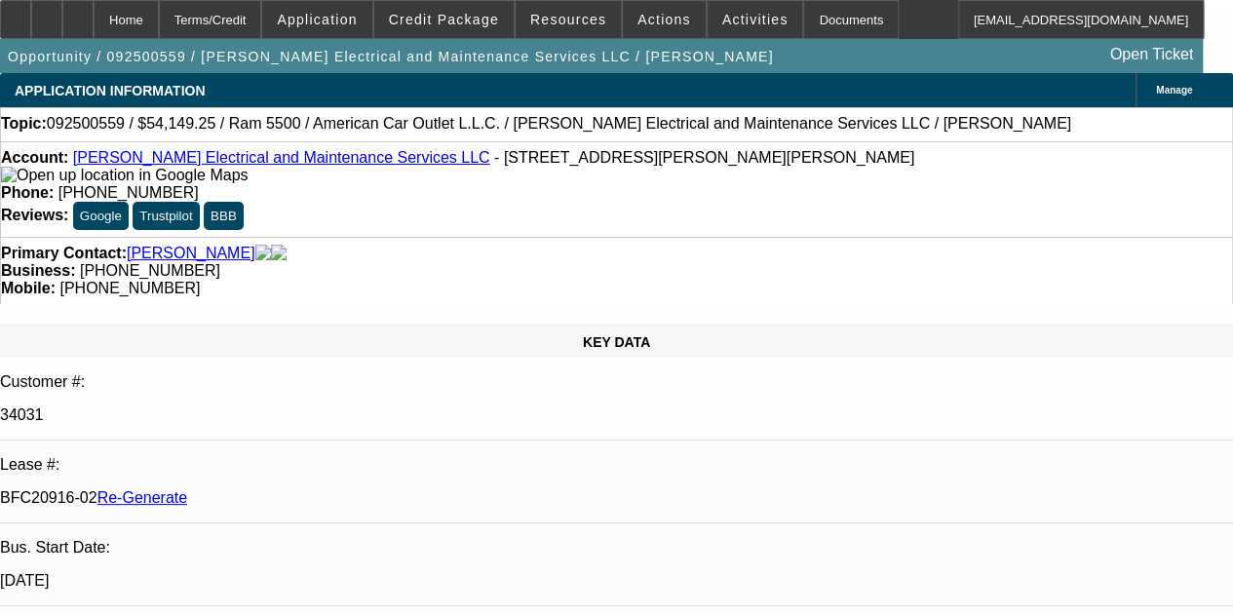
select select "0"
select select "2"
select select "0"
select select "6"
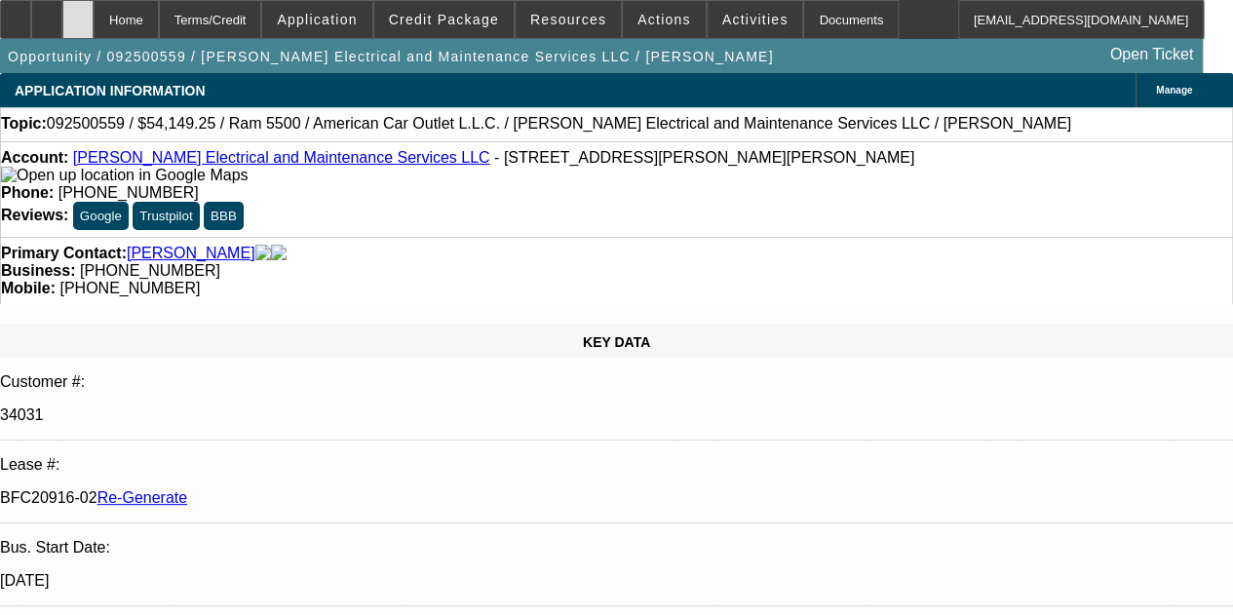
click at [94, 13] on div at bounding box center [77, 19] width 31 height 39
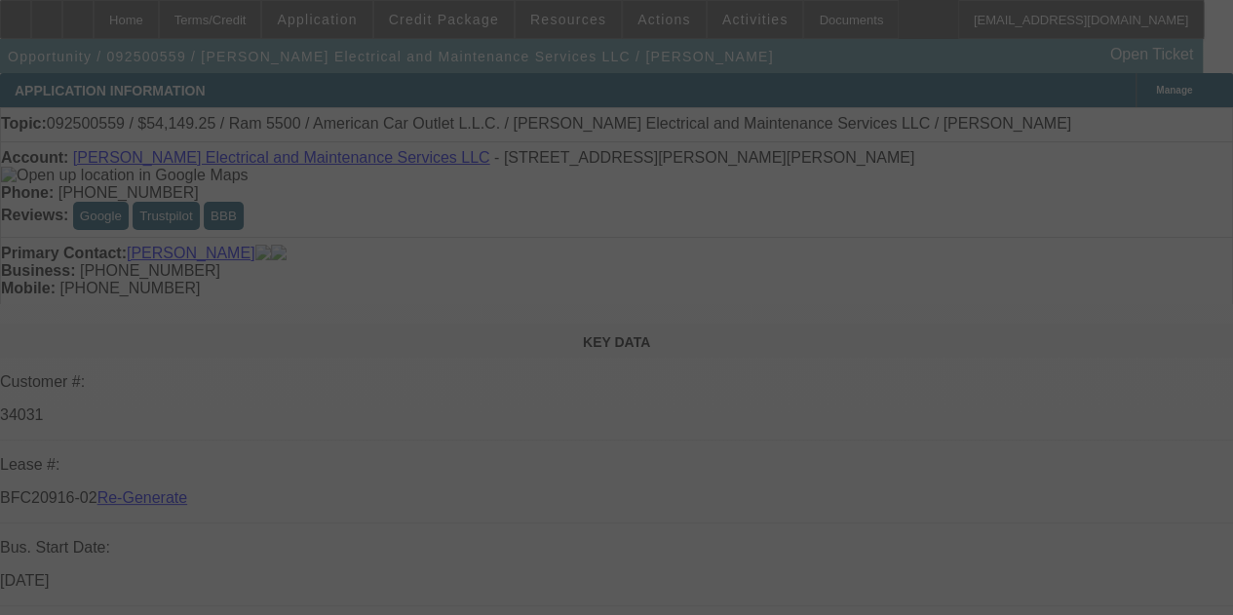
select select "4"
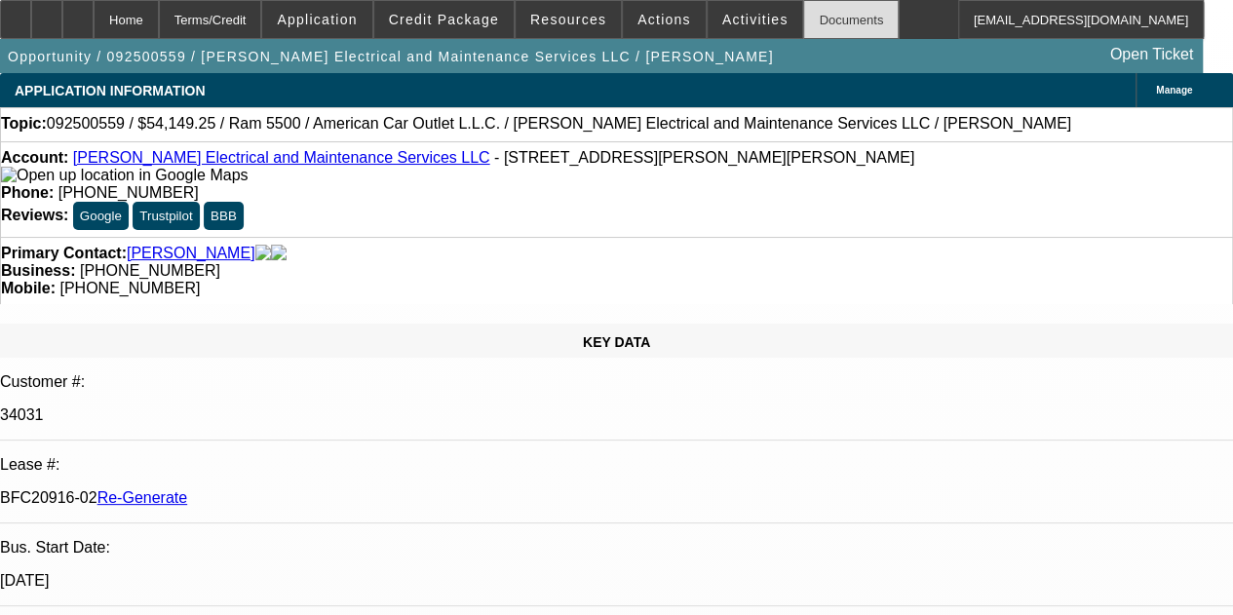
select select "0"
select select "2"
select select "0"
select select "6"
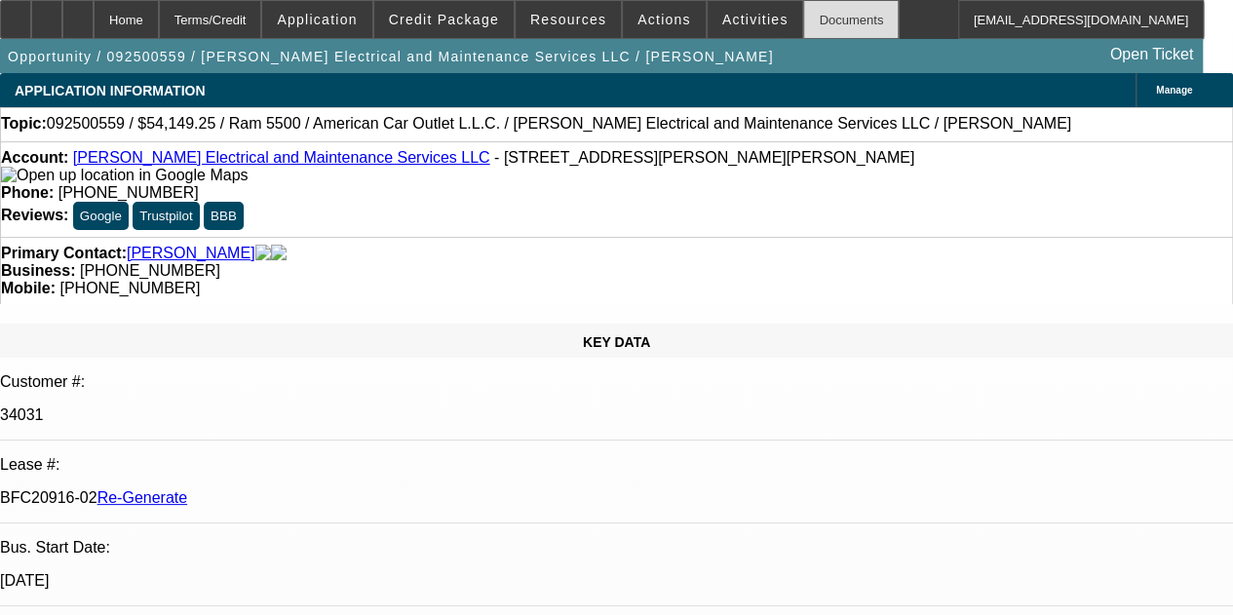
click at [805, 19] on div "Documents" at bounding box center [851, 19] width 96 height 39
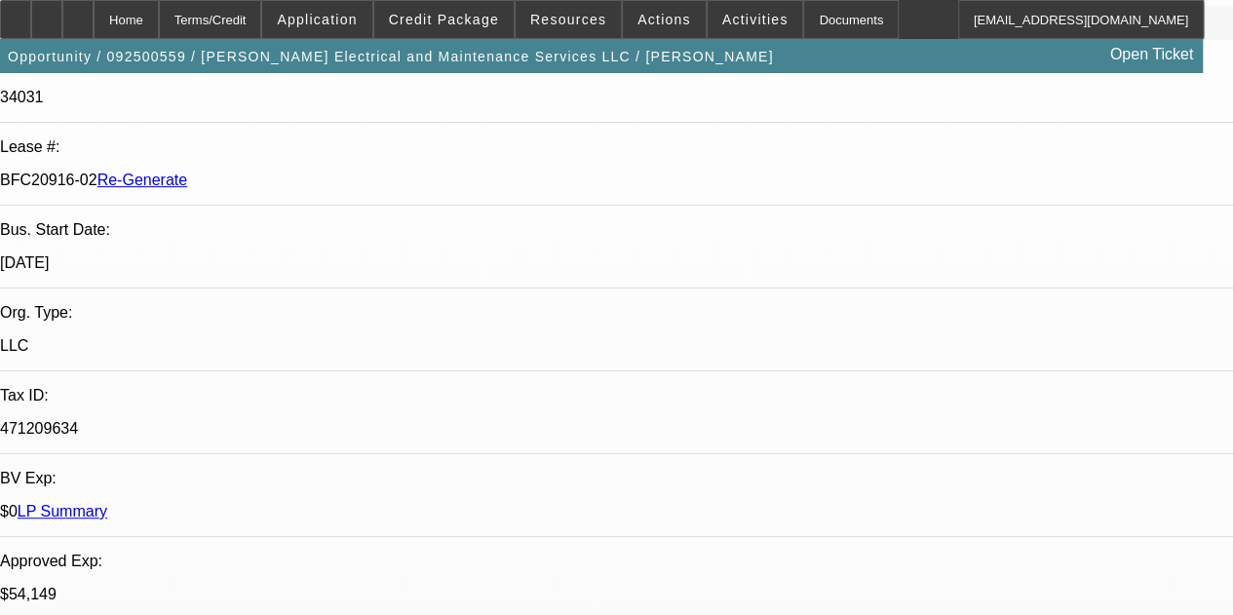
scroll to position [1832, 0]
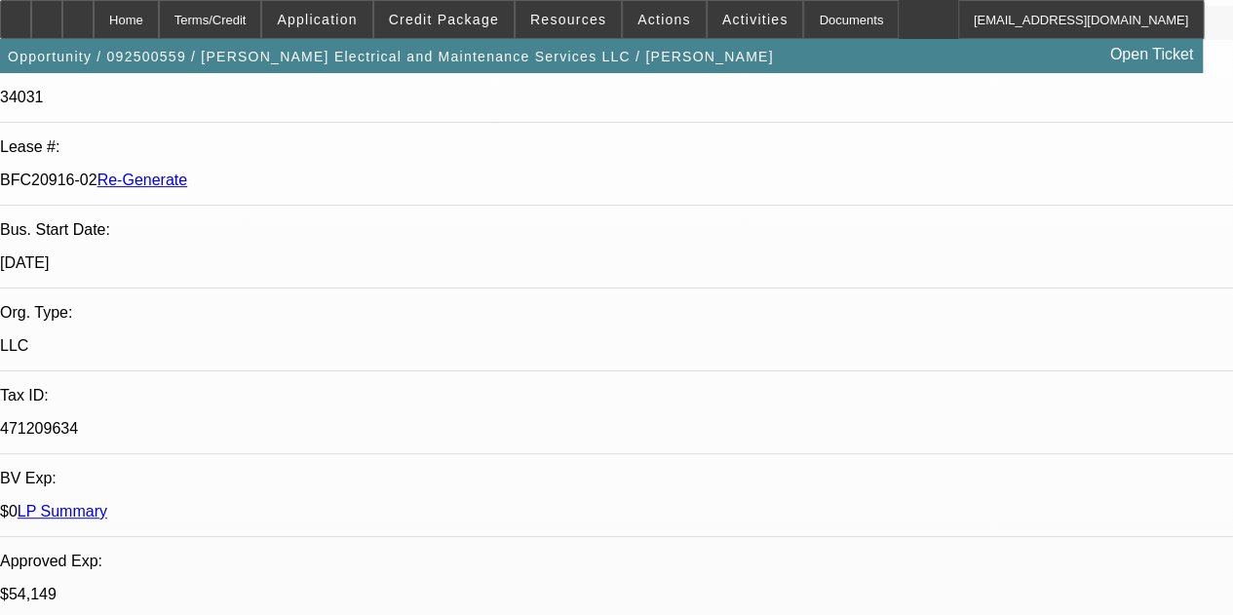
scroll to position [1571, 0]
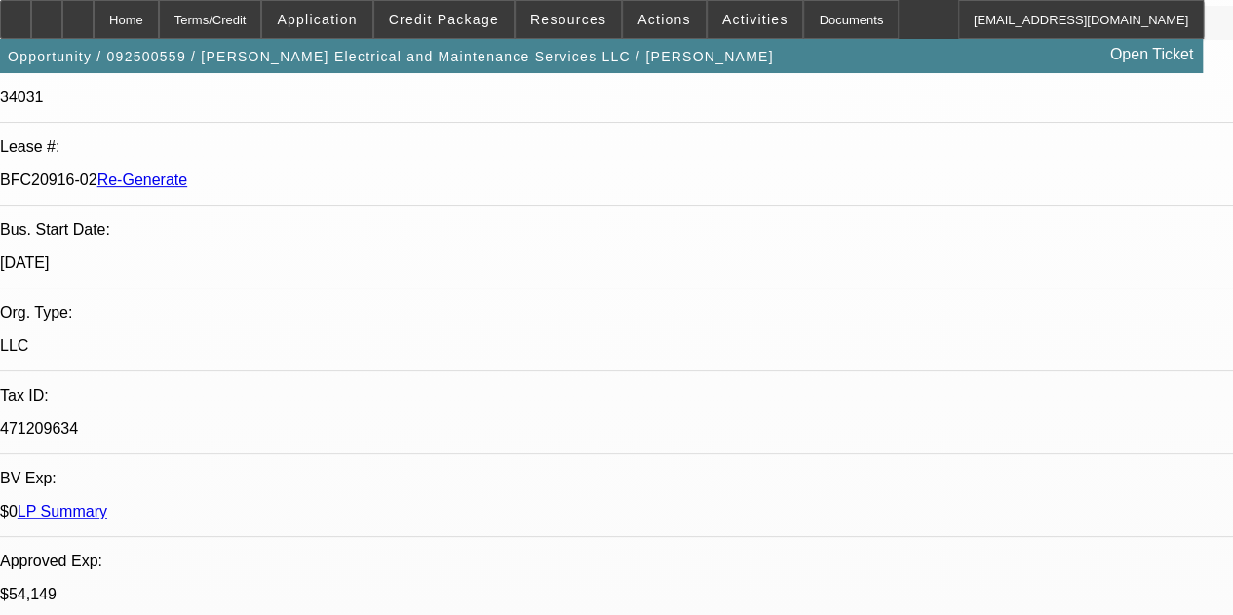
click at [439, 17] on span "Credit Package" at bounding box center [444, 20] width 110 height 16
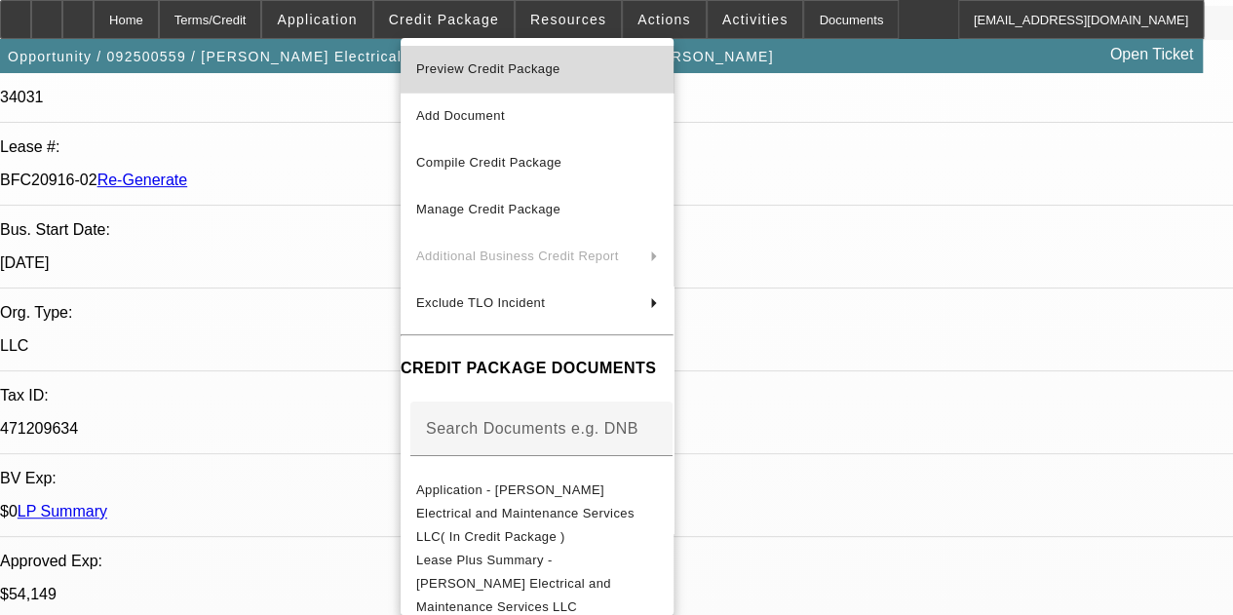
click at [536, 67] on span "Preview Credit Package" at bounding box center [488, 68] width 144 height 15
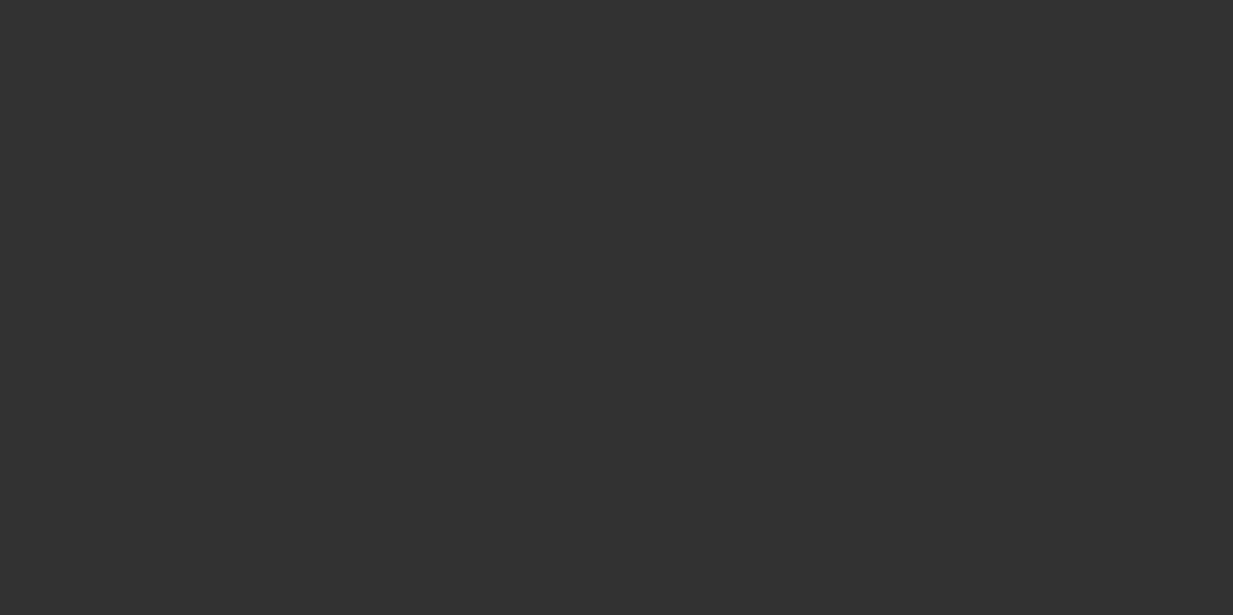
select select "3"
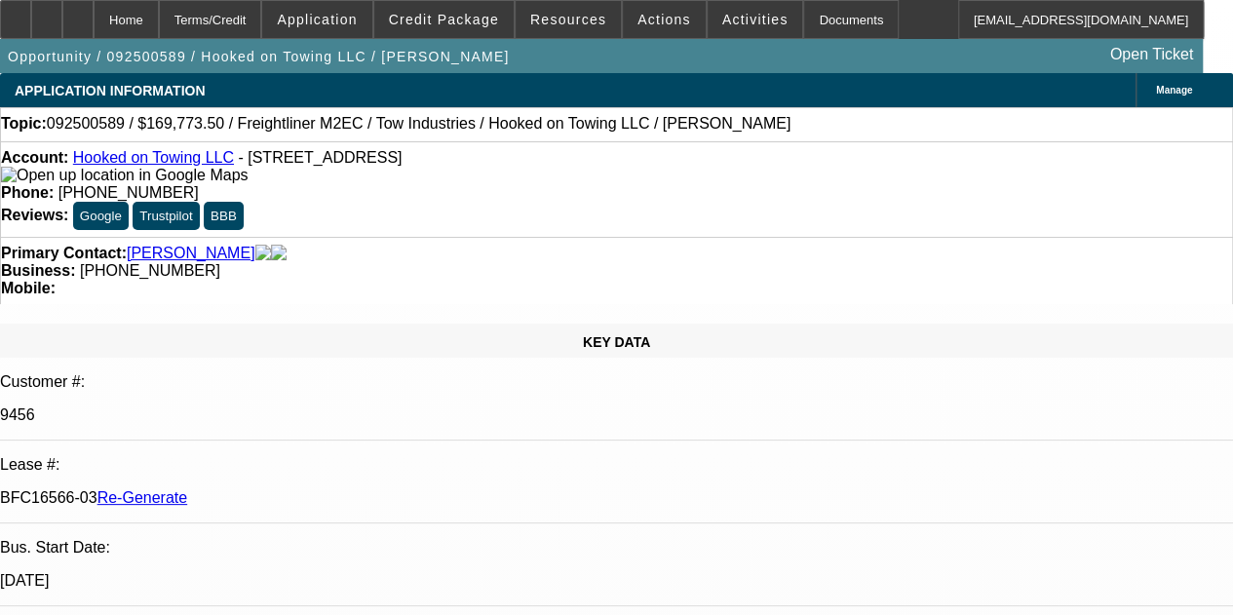
select select "0"
select select "2"
select select "0.1"
select select "4"
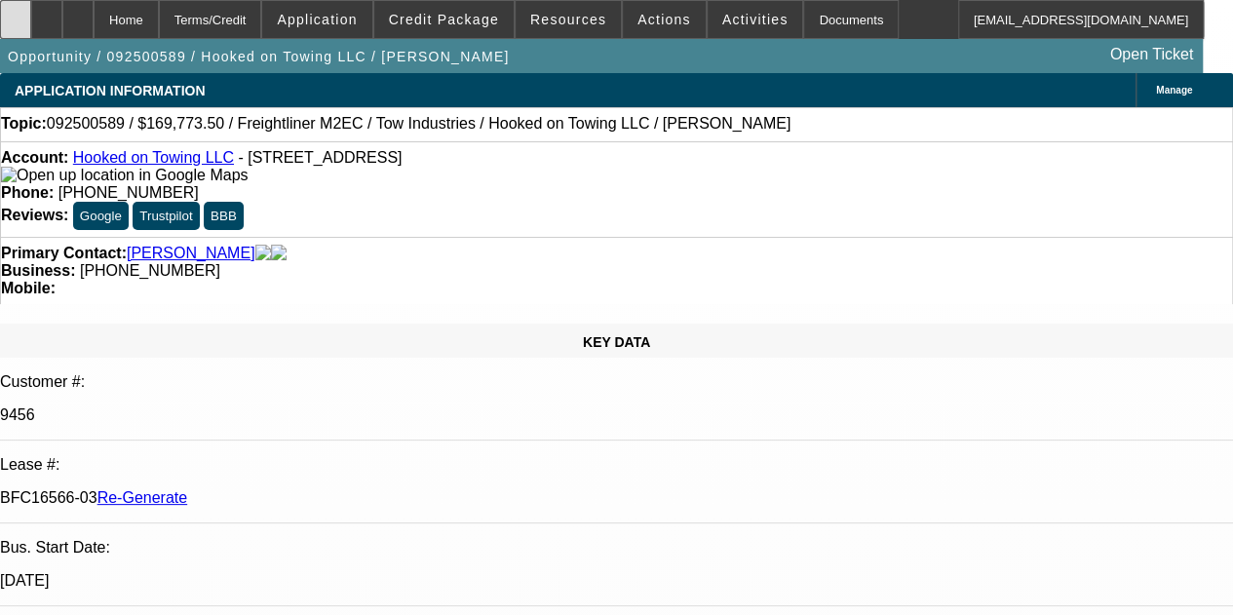
click at [31, 20] on div at bounding box center [15, 19] width 31 height 39
